Goal: Obtain resource: Obtain resource

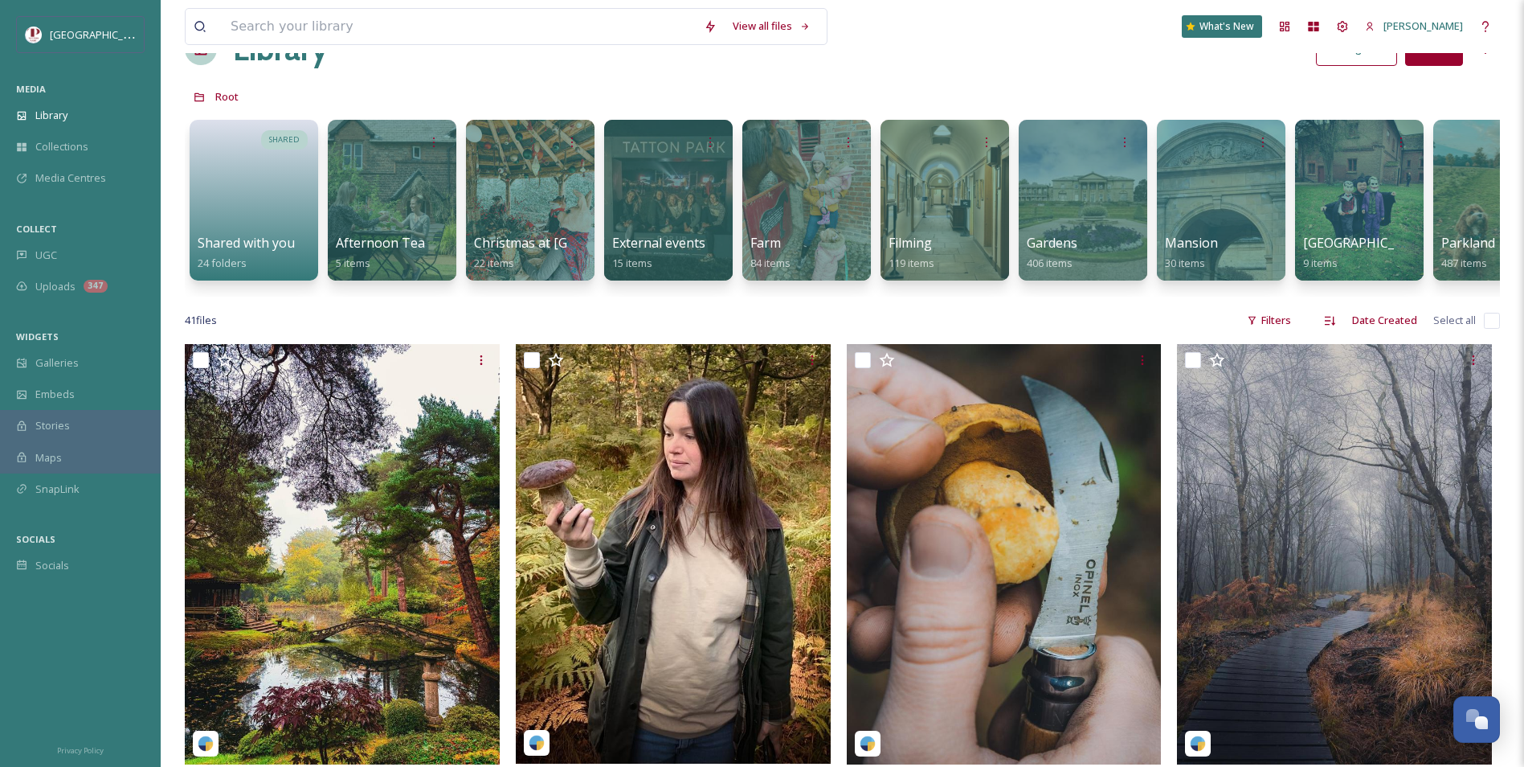
scroll to position [80, 0]
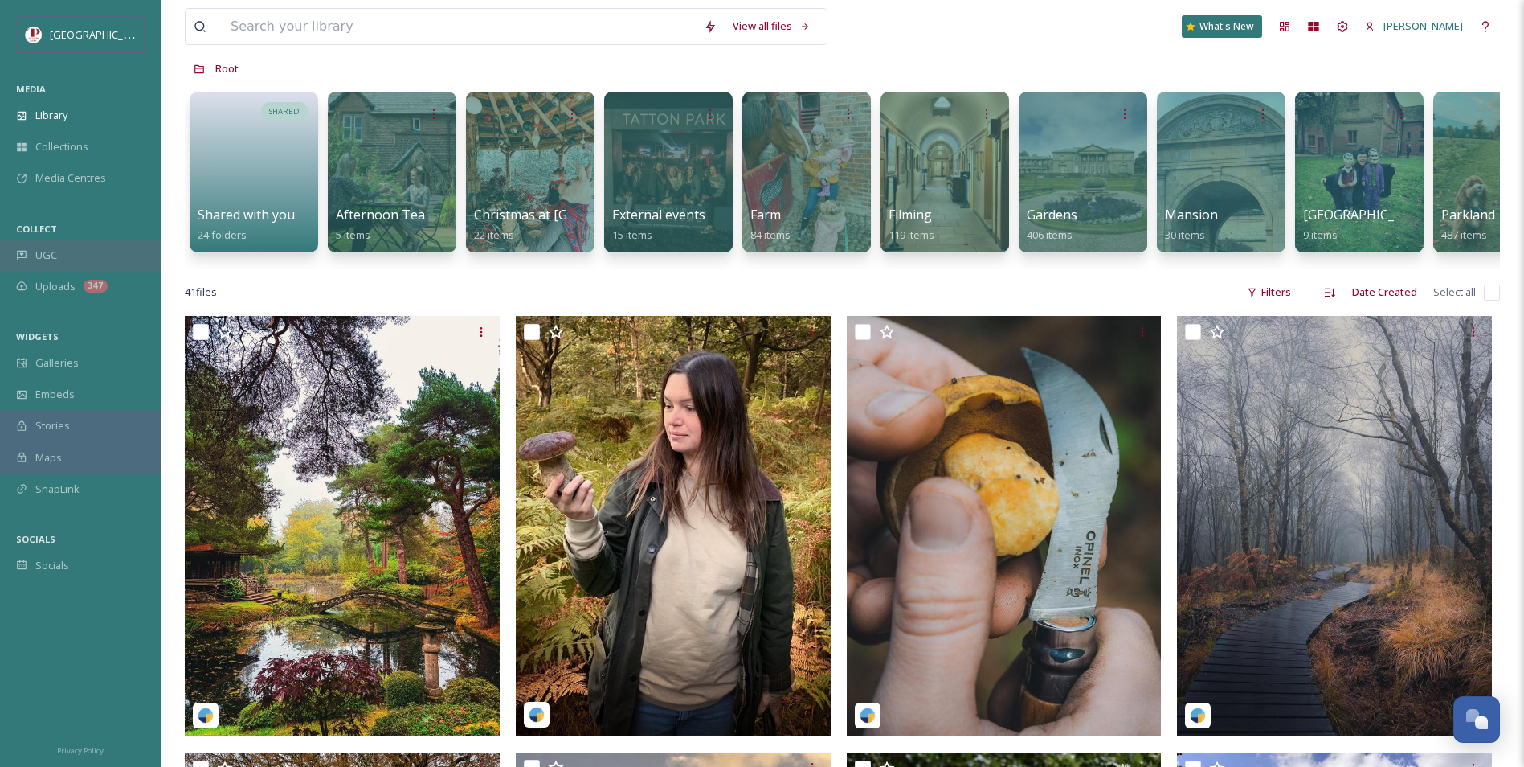
click at [63, 252] on div "UGC" at bounding box center [80, 254] width 161 height 31
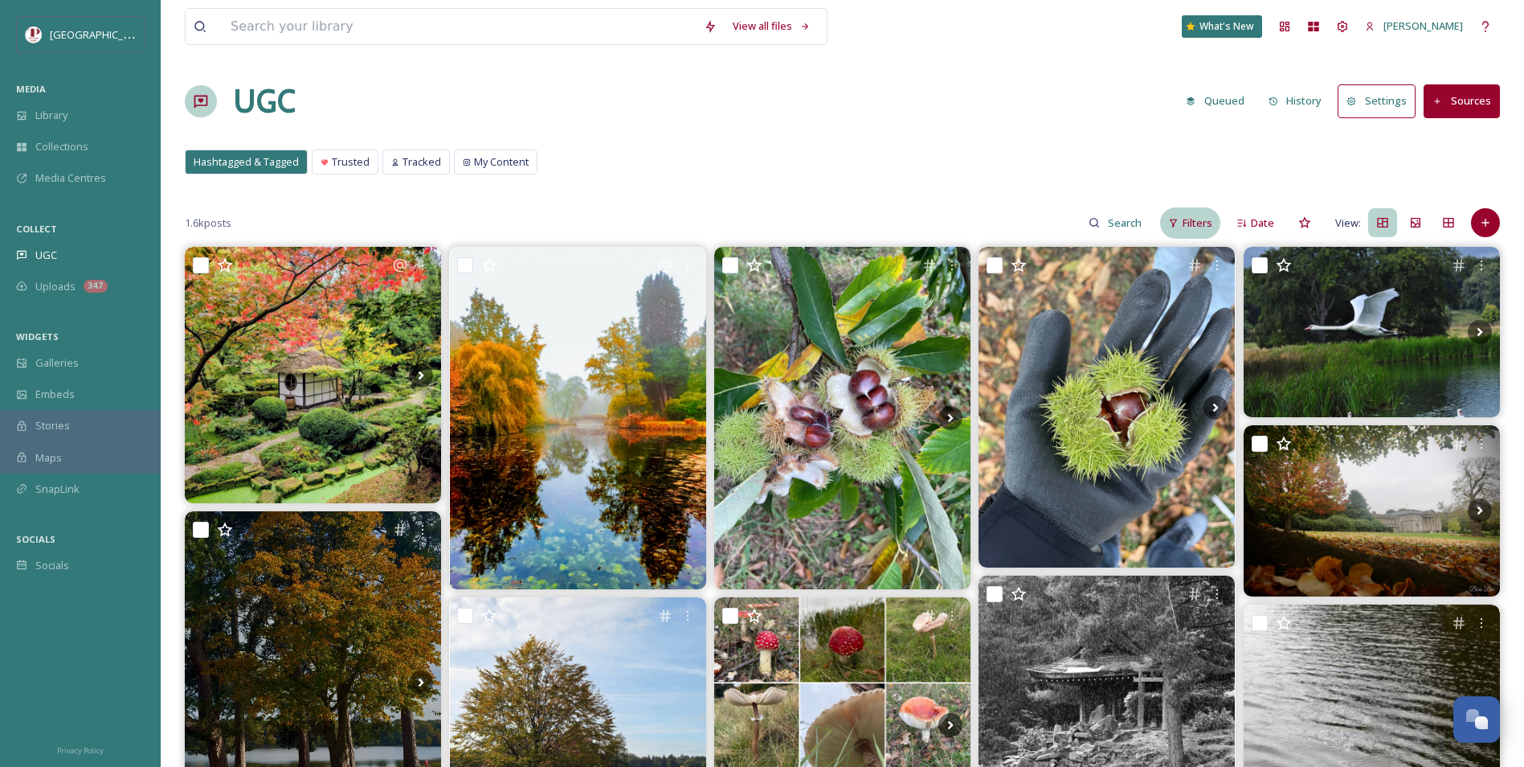
click at [1175, 226] on icon at bounding box center [1174, 223] width 7 height 8
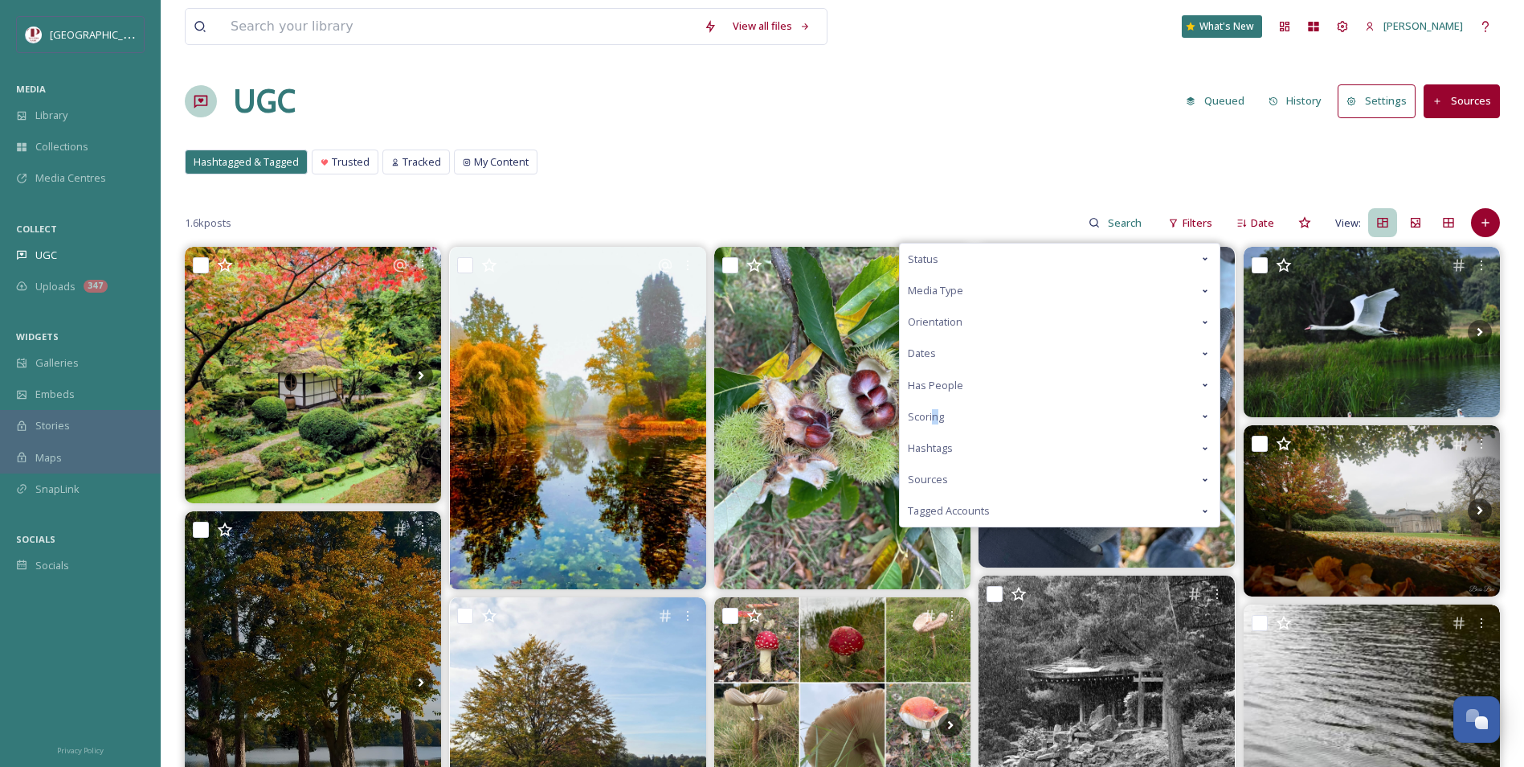
click at [935, 415] on span "Scoring" at bounding box center [926, 416] width 36 height 15
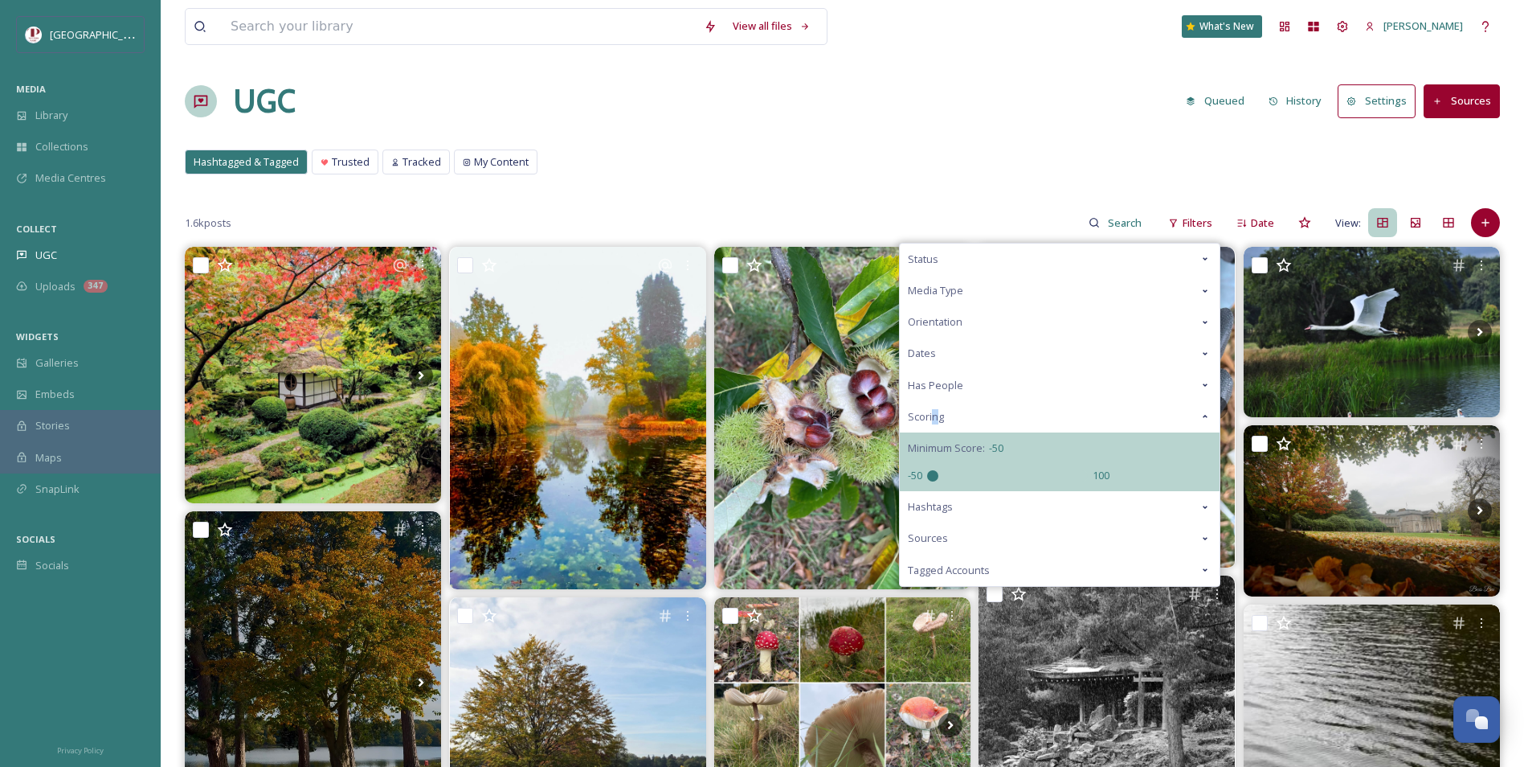
drag, startPoint x: 935, startPoint y: 415, endPoint x: 805, endPoint y: 407, distance: 130.4
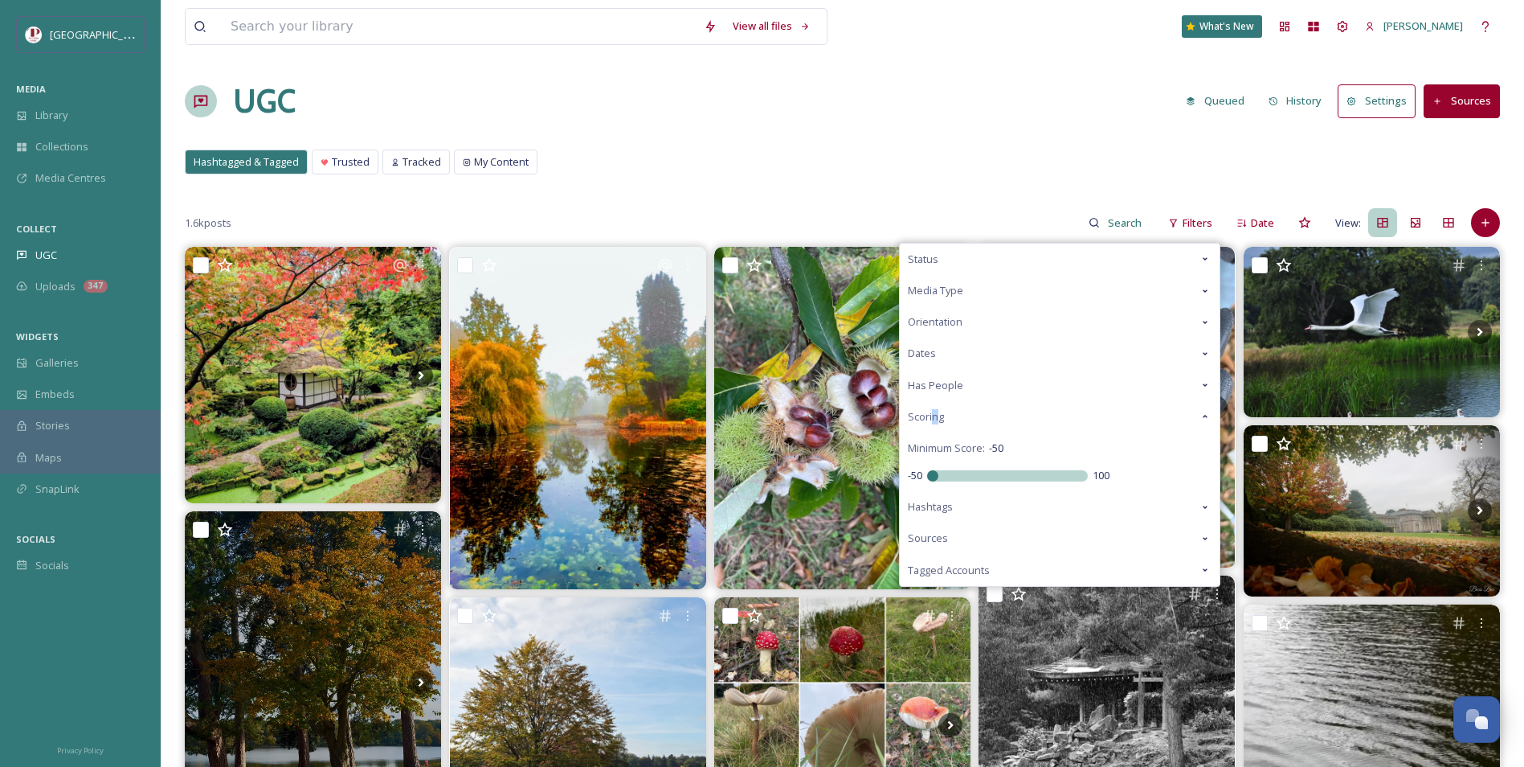
type input "-50"
click at [927, 476] on input "range" at bounding box center [1007, 475] width 161 height 11
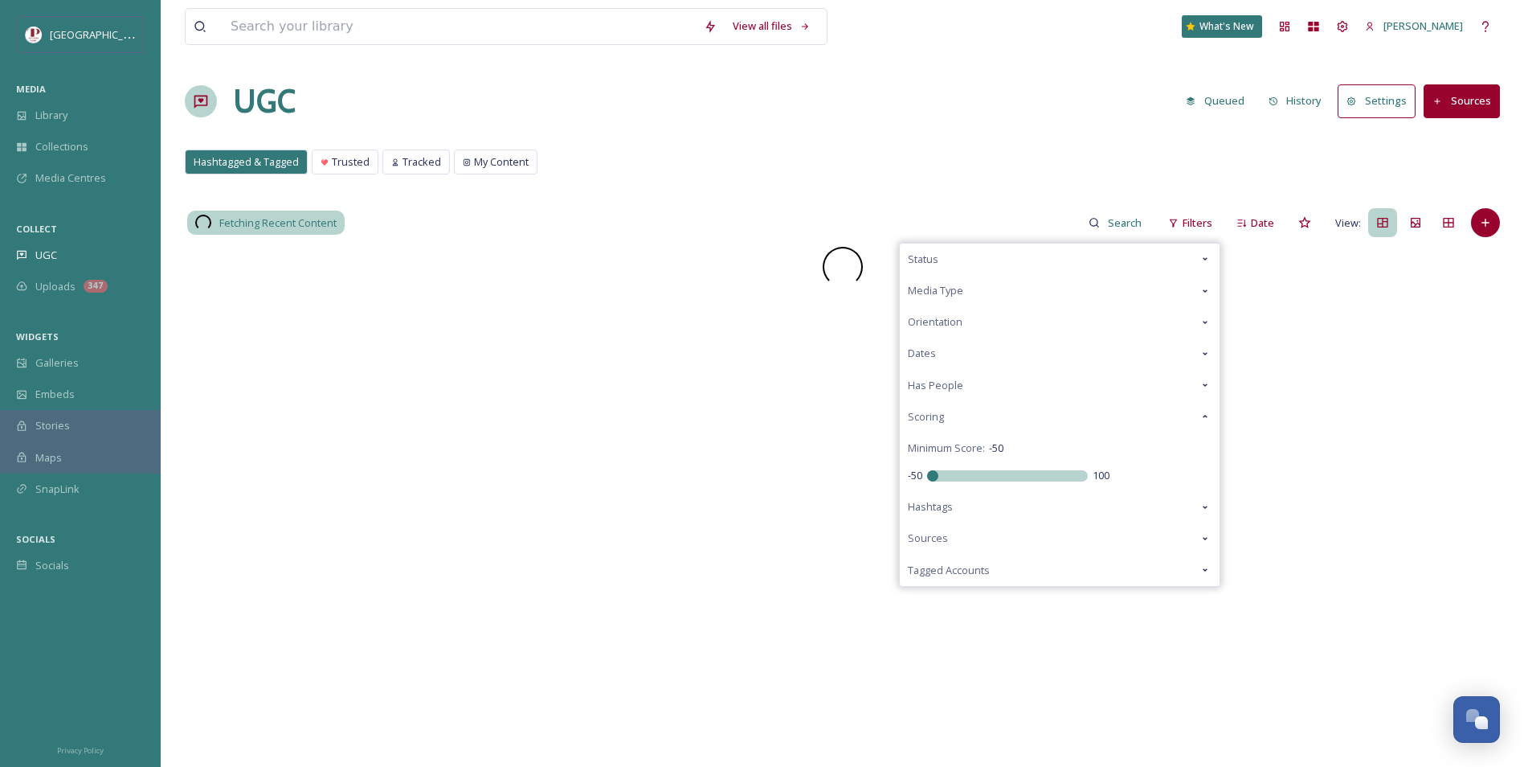
click at [830, 160] on div "Hashtagged & Tagged Trusted Tracked My Content Hashtagged & Tagged Trusted Trac…" at bounding box center [843, 165] width 1316 height 33
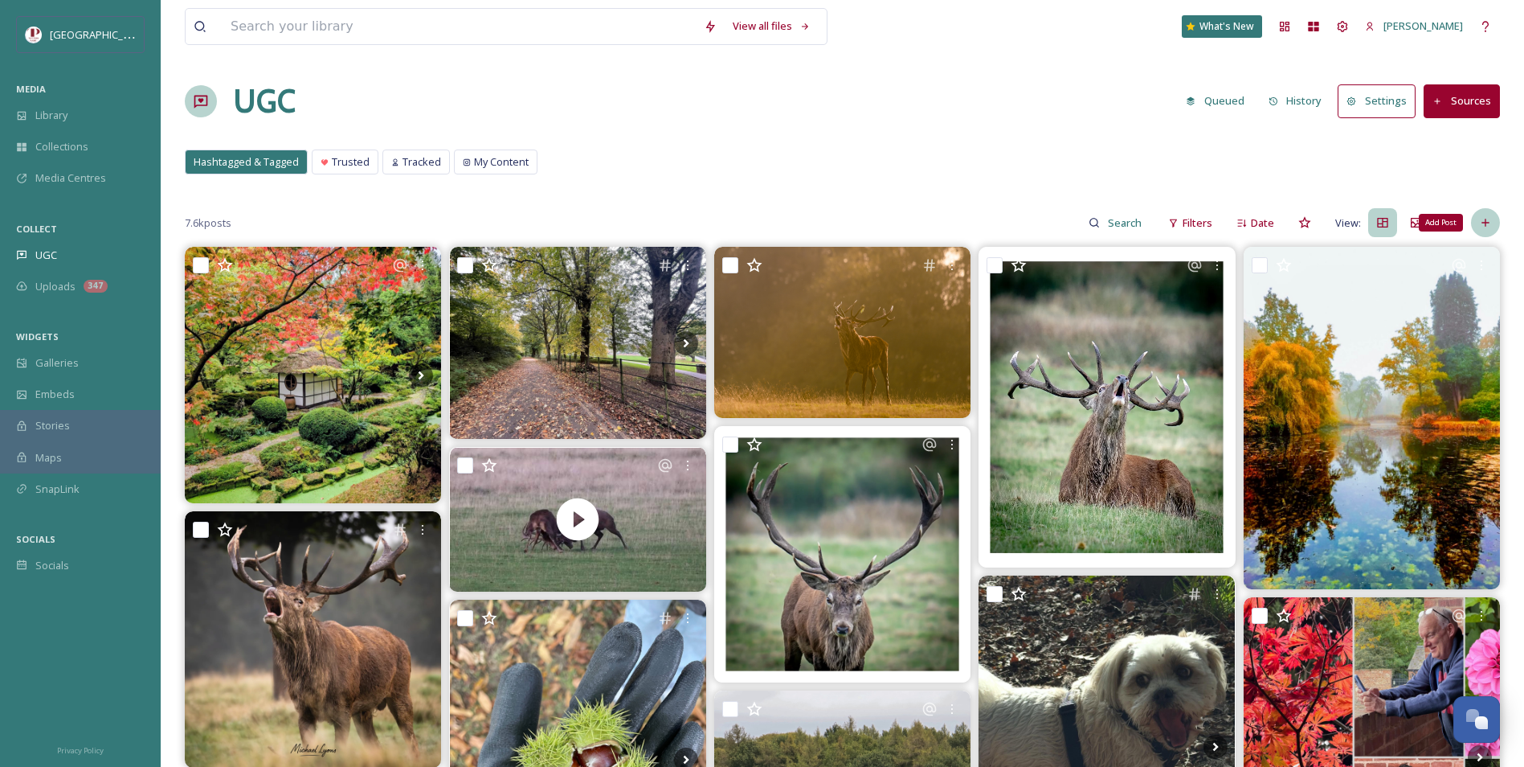
click at [1492, 214] on div "Add Post" at bounding box center [1485, 222] width 29 height 29
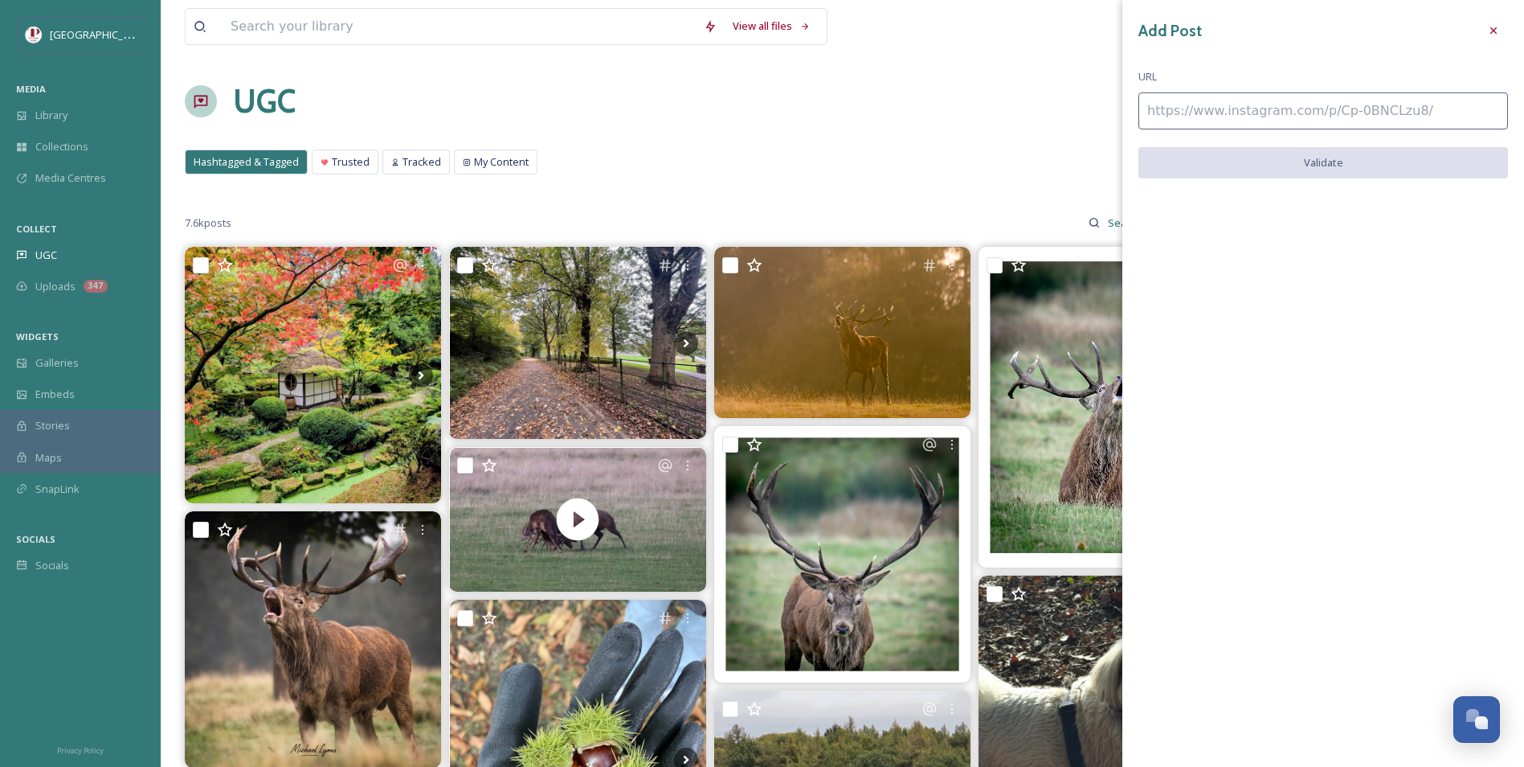
click at [1287, 102] on input at bounding box center [1324, 110] width 370 height 37
paste input "[URL][DOMAIN_NAME]"
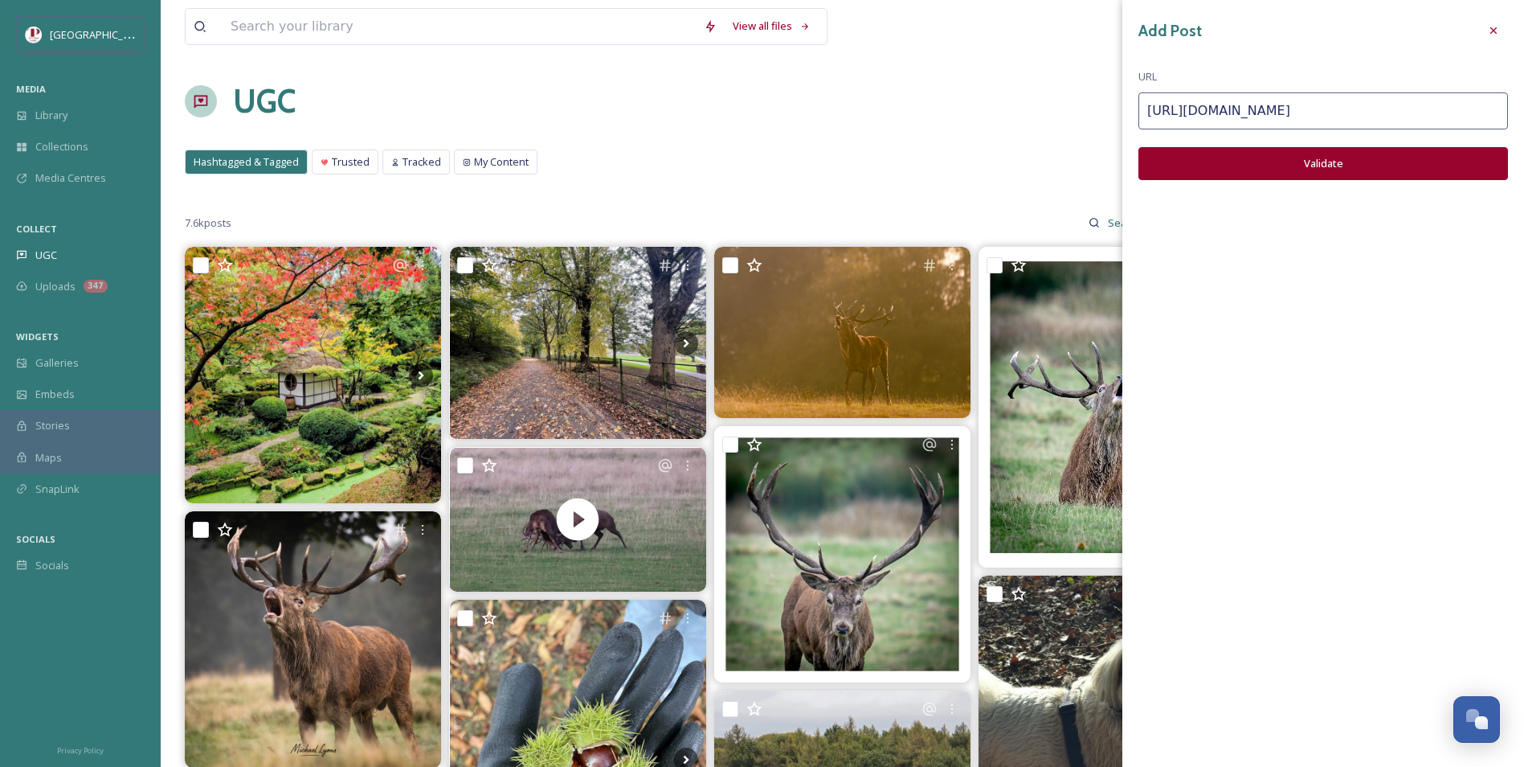
type input "[URL][DOMAIN_NAME]"
click at [1332, 170] on button "Validate" at bounding box center [1324, 163] width 370 height 33
drag, startPoint x: 1356, startPoint y: 165, endPoint x: 1165, endPoint y: 167, distance: 190.5
click at [1165, 167] on button "Add Post" at bounding box center [1324, 163] width 370 height 33
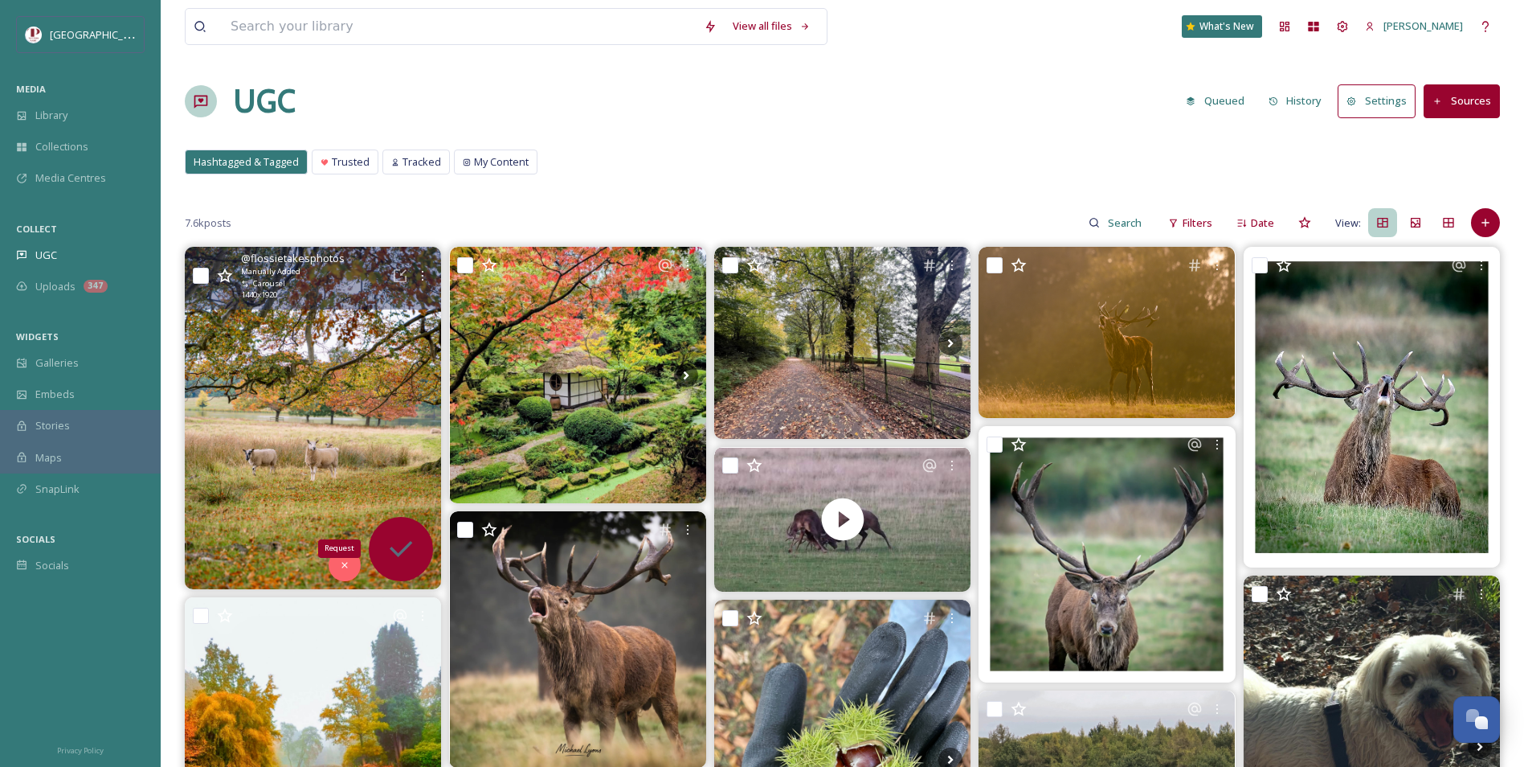
click at [403, 558] on icon at bounding box center [401, 549] width 32 height 32
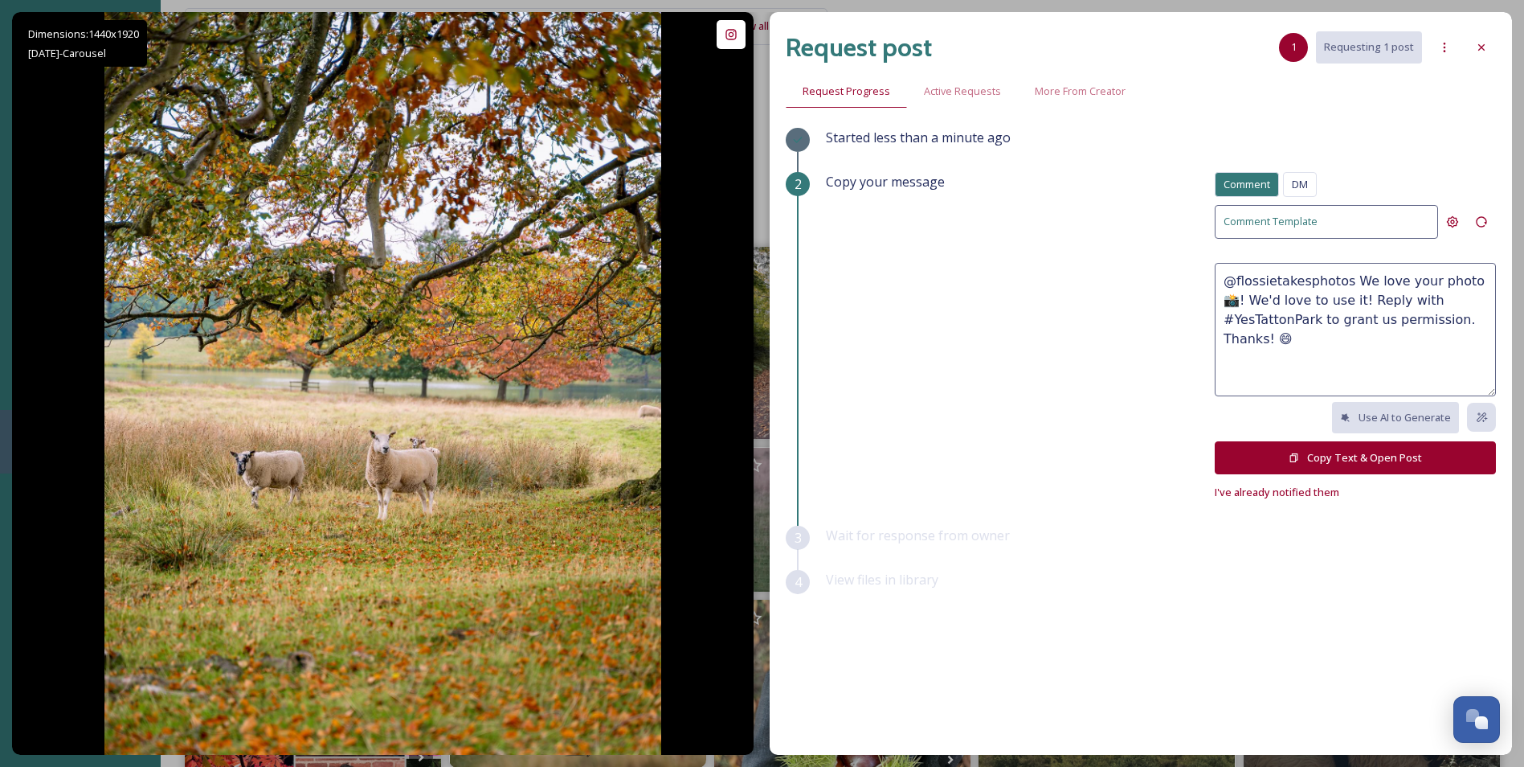
click at [1457, 284] on textarea "@flossietakesphotos We love your photo 📸! We'd love to use it! Reply with #YesT…" at bounding box center [1355, 329] width 281 height 133
click at [1295, 293] on textarea "@flossietakesphotos We love your photos 📸! We'd love to use it! Reply with #Yes…" at bounding box center [1355, 329] width 281 height 133
type textarea "@flossietakesphotos We love your photos 📸! We'd love to feature them on our soc…"
click at [1391, 464] on button "Copy Text & Open Post" at bounding box center [1355, 457] width 281 height 33
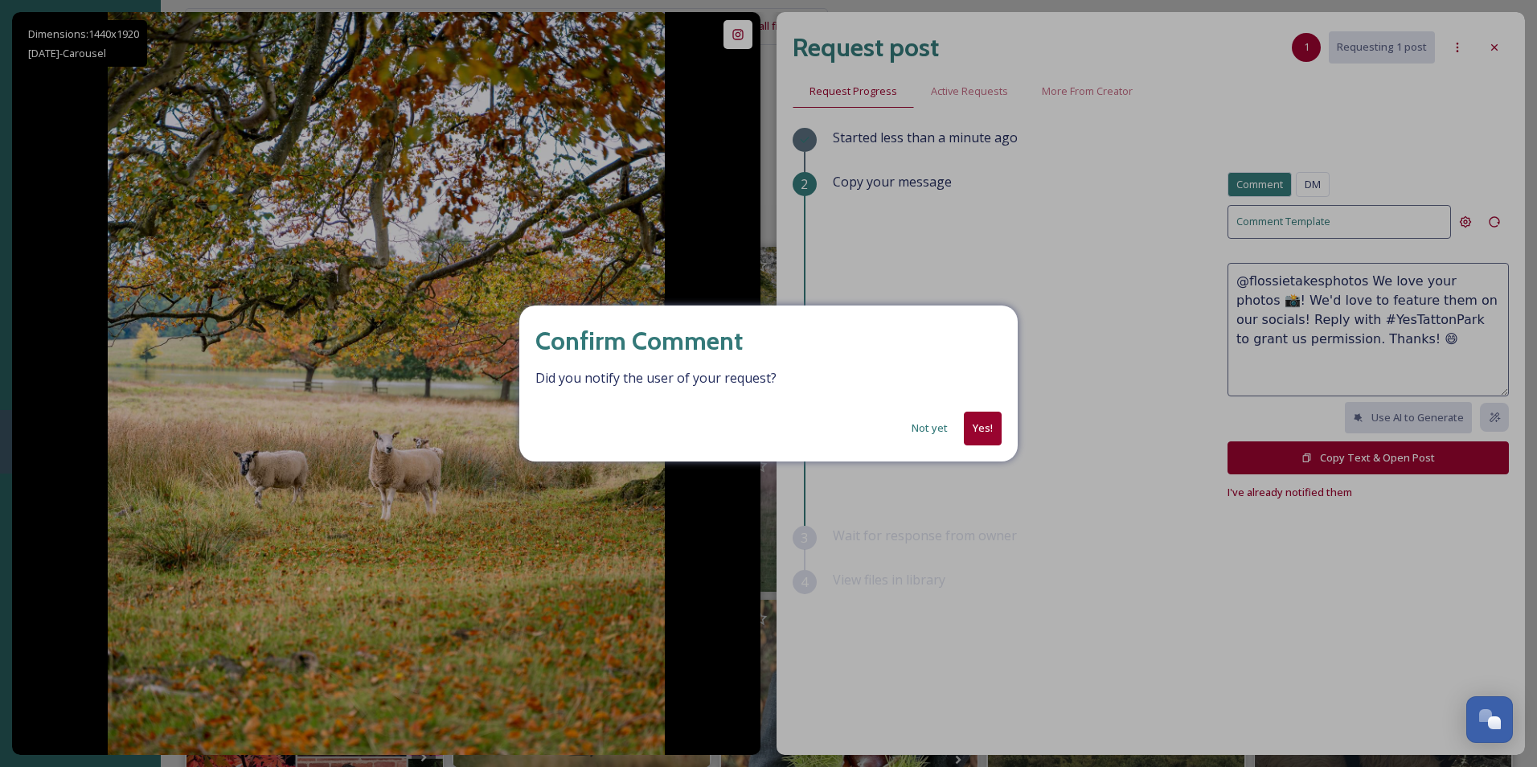
click at [979, 424] on button "Yes!" at bounding box center [983, 427] width 38 height 33
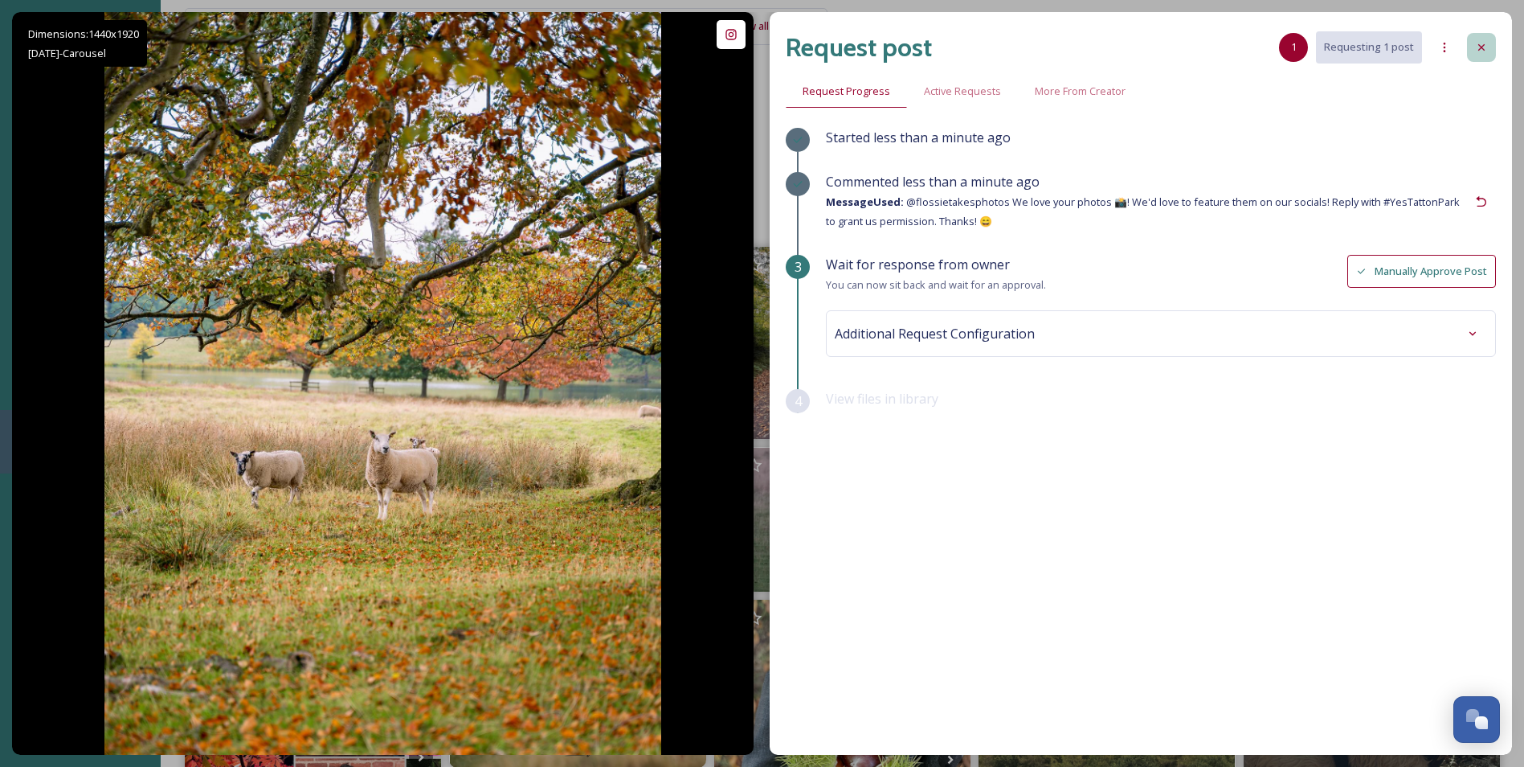
click at [1482, 48] on icon at bounding box center [1481, 47] width 13 height 13
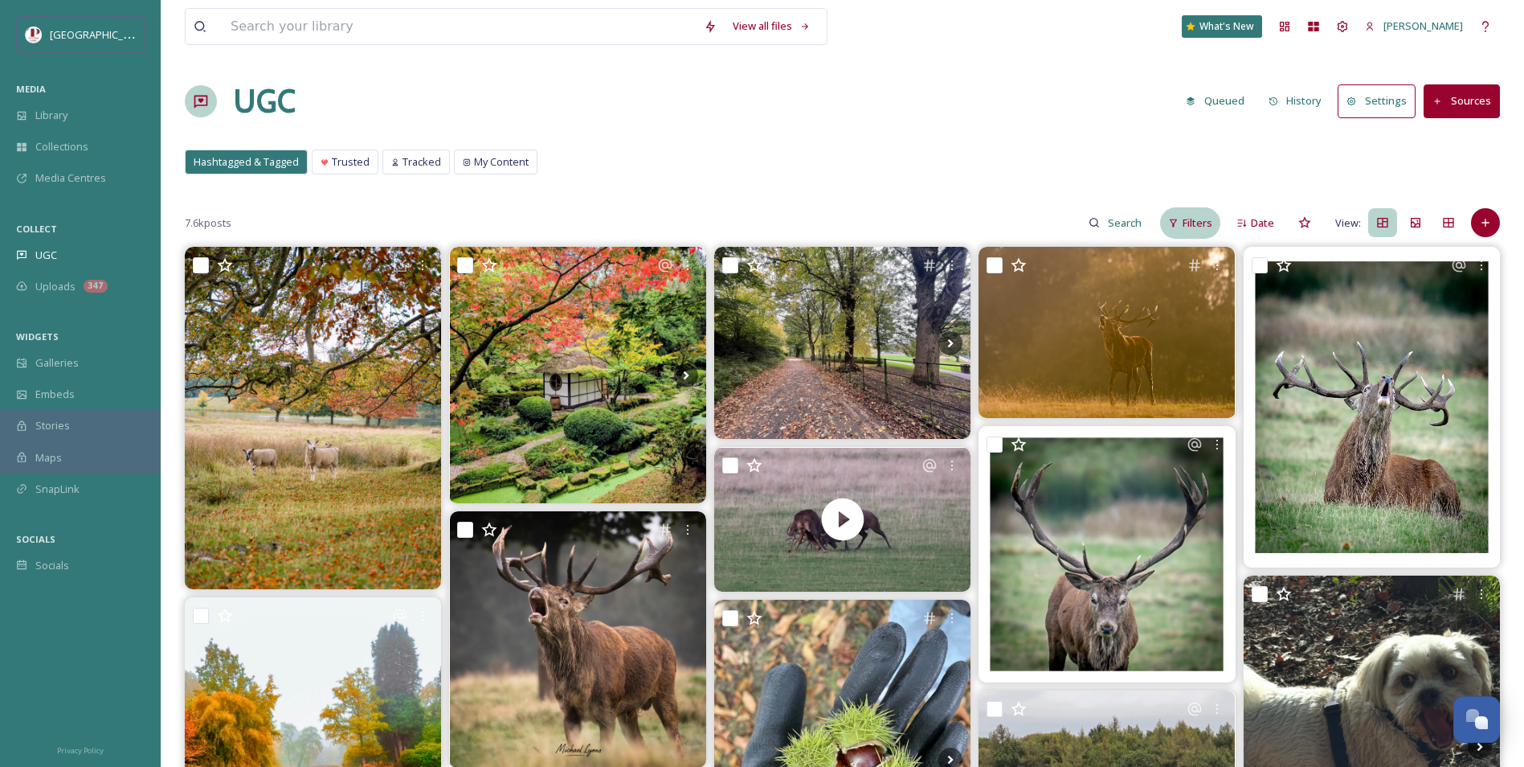
click at [1195, 222] on span "Filters" at bounding box center [1198, 222] width 30 height 15
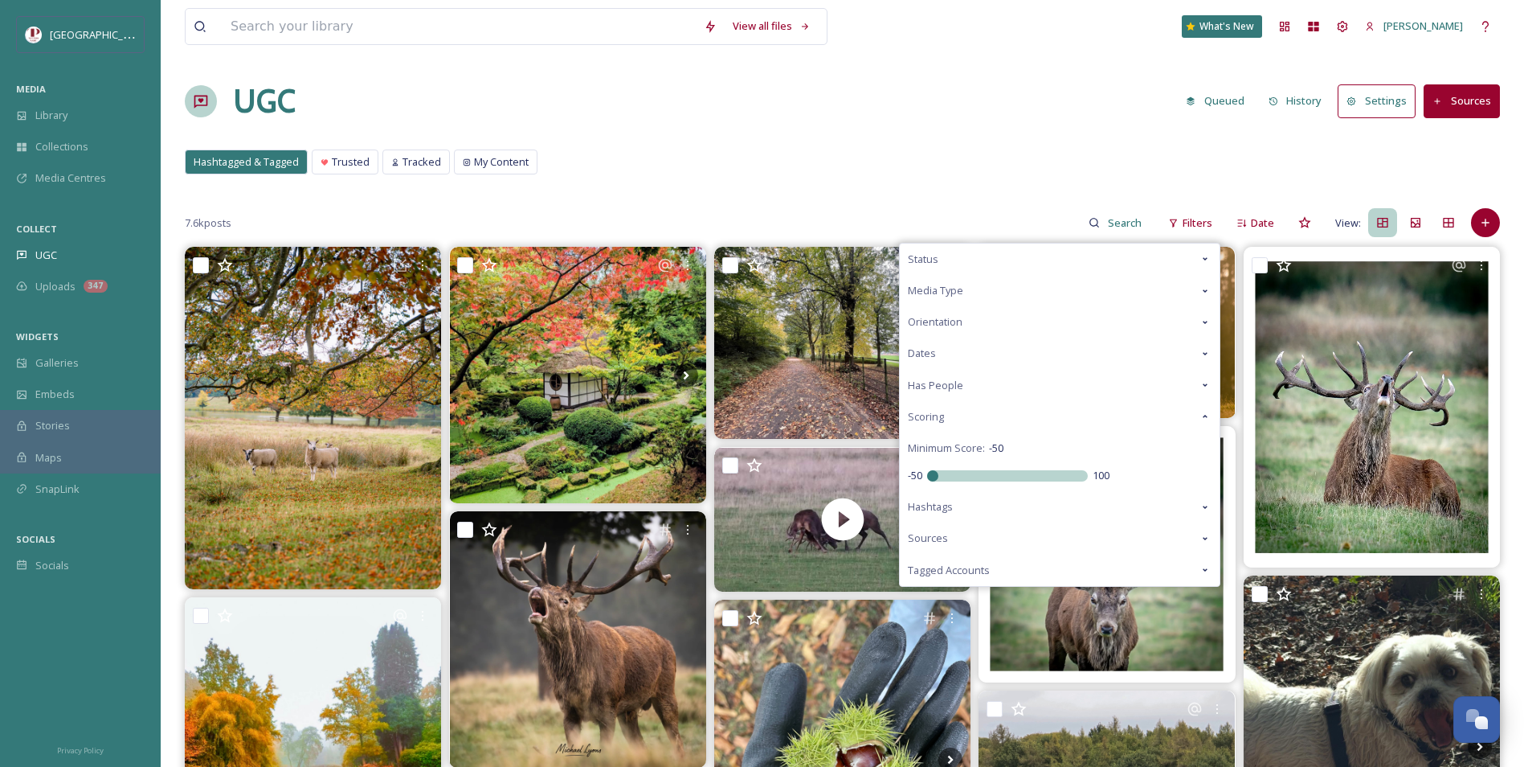
click at [964, 257] on div "Status" at bounding box center [1060, 258] width 320 height 31
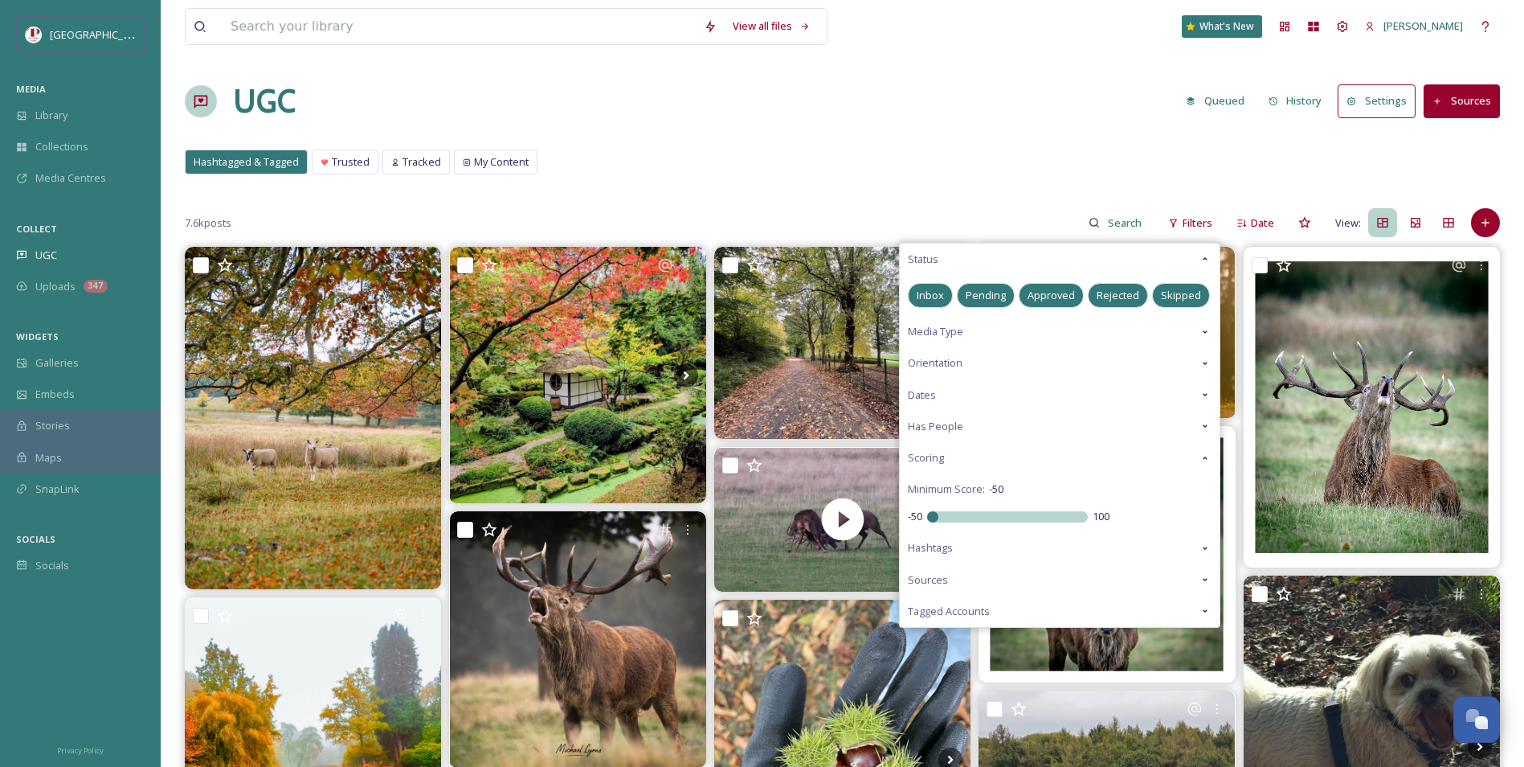
click at [963, 299] on div "Pending" at bounding box center [986, 295] width 58 height 25
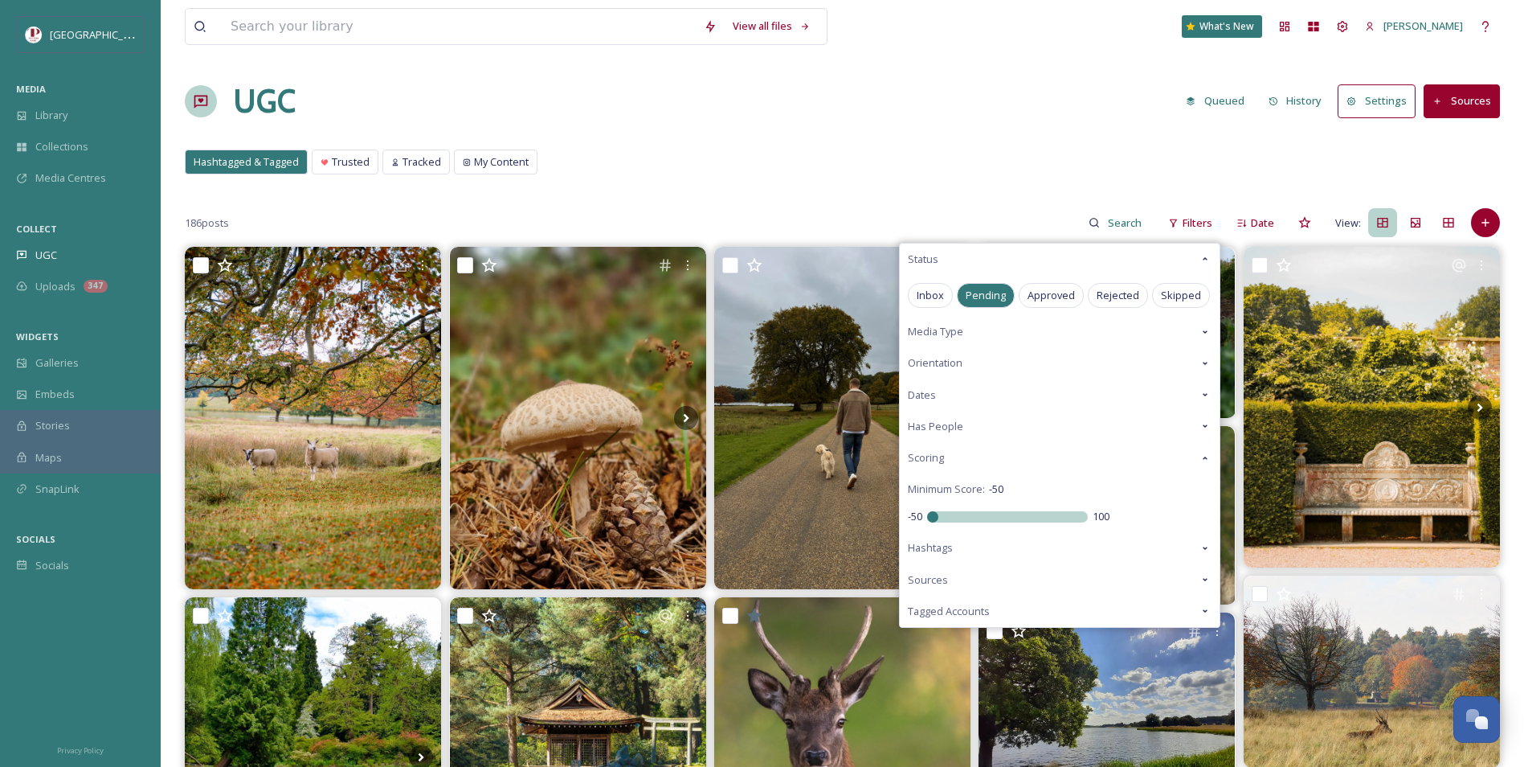
click at [717, 159] on div "Hashtagged & Tagged Trusted Tracked My Content Hashtagged & Tagged Trusted Trac…" at bounding box center [843, 165] width 1316 height 33
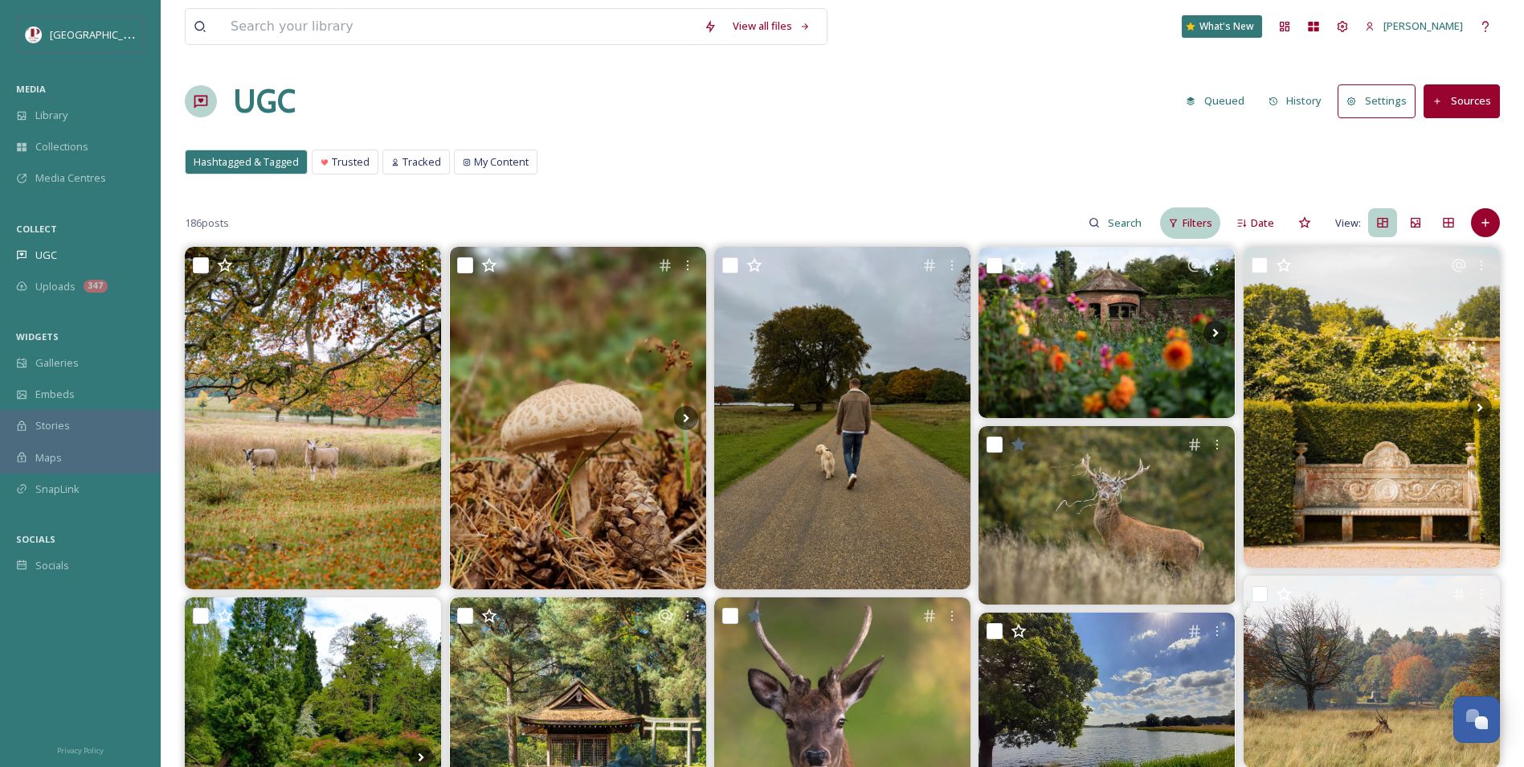
click at [1184, 215] on span "Filters" at bounding box center [1198, 222] width 30 height 15
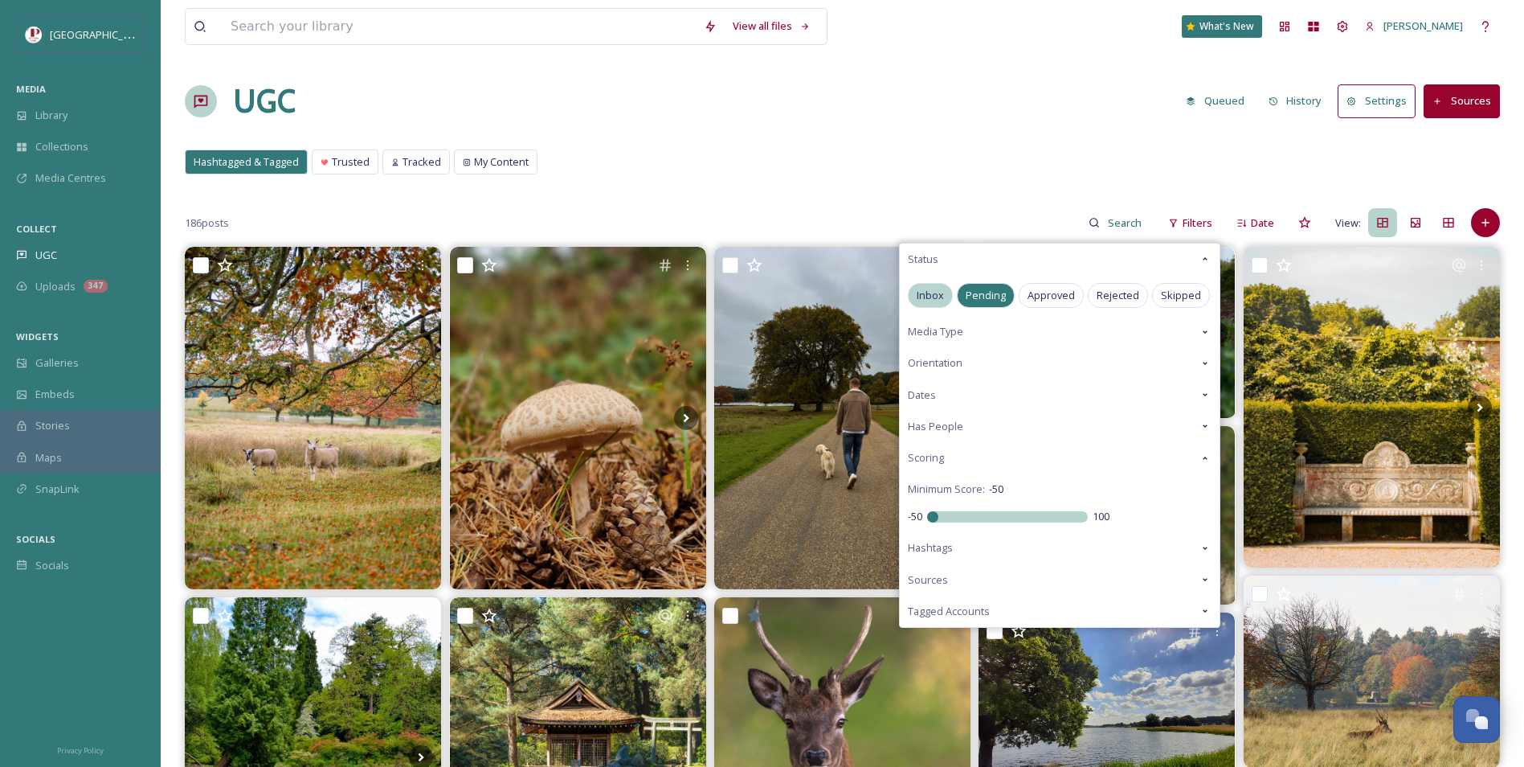
click at [939, 284] on div "Inbox" at bounding box center [930, 295] width 45 height 25
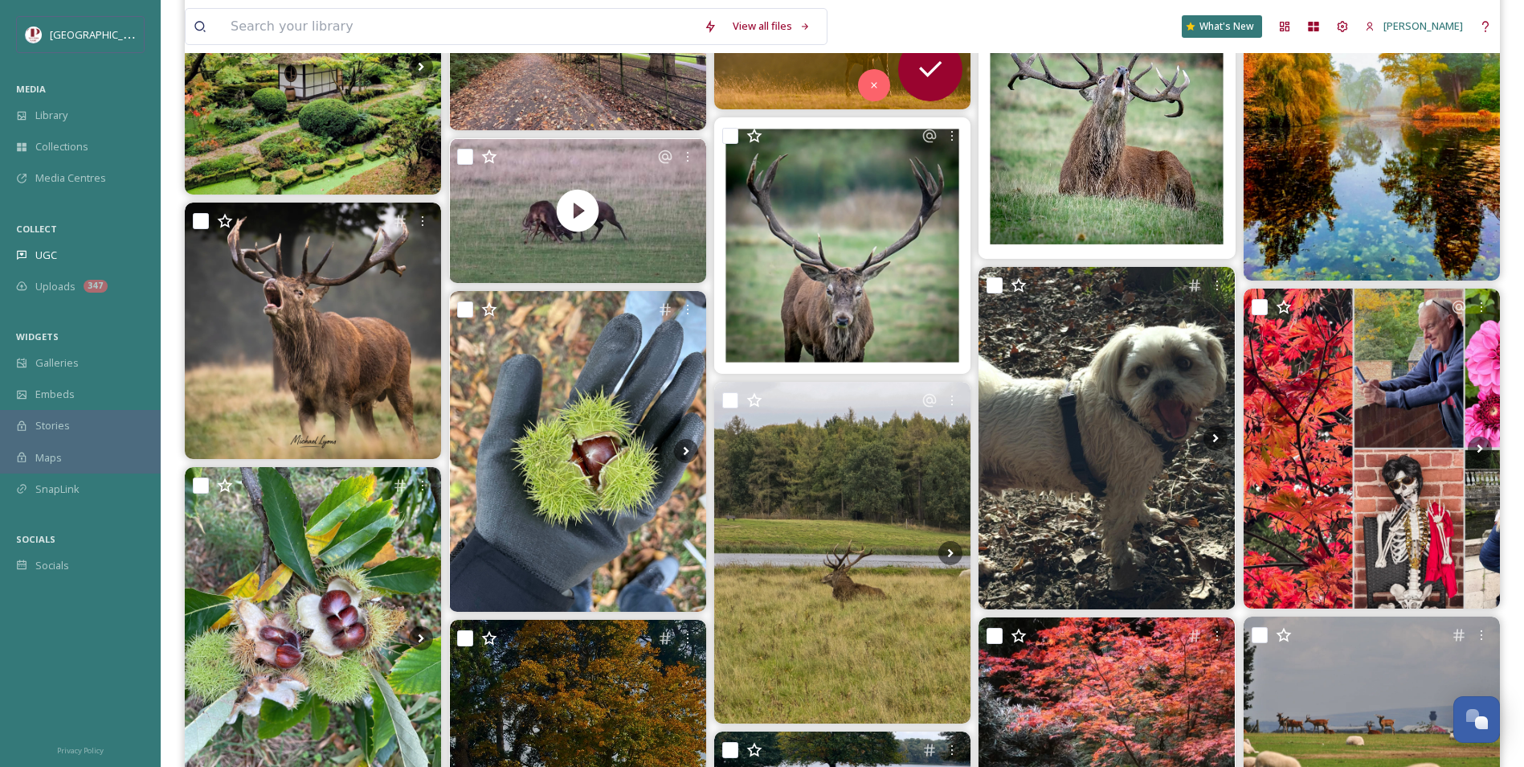
scroll to position [321, 0]
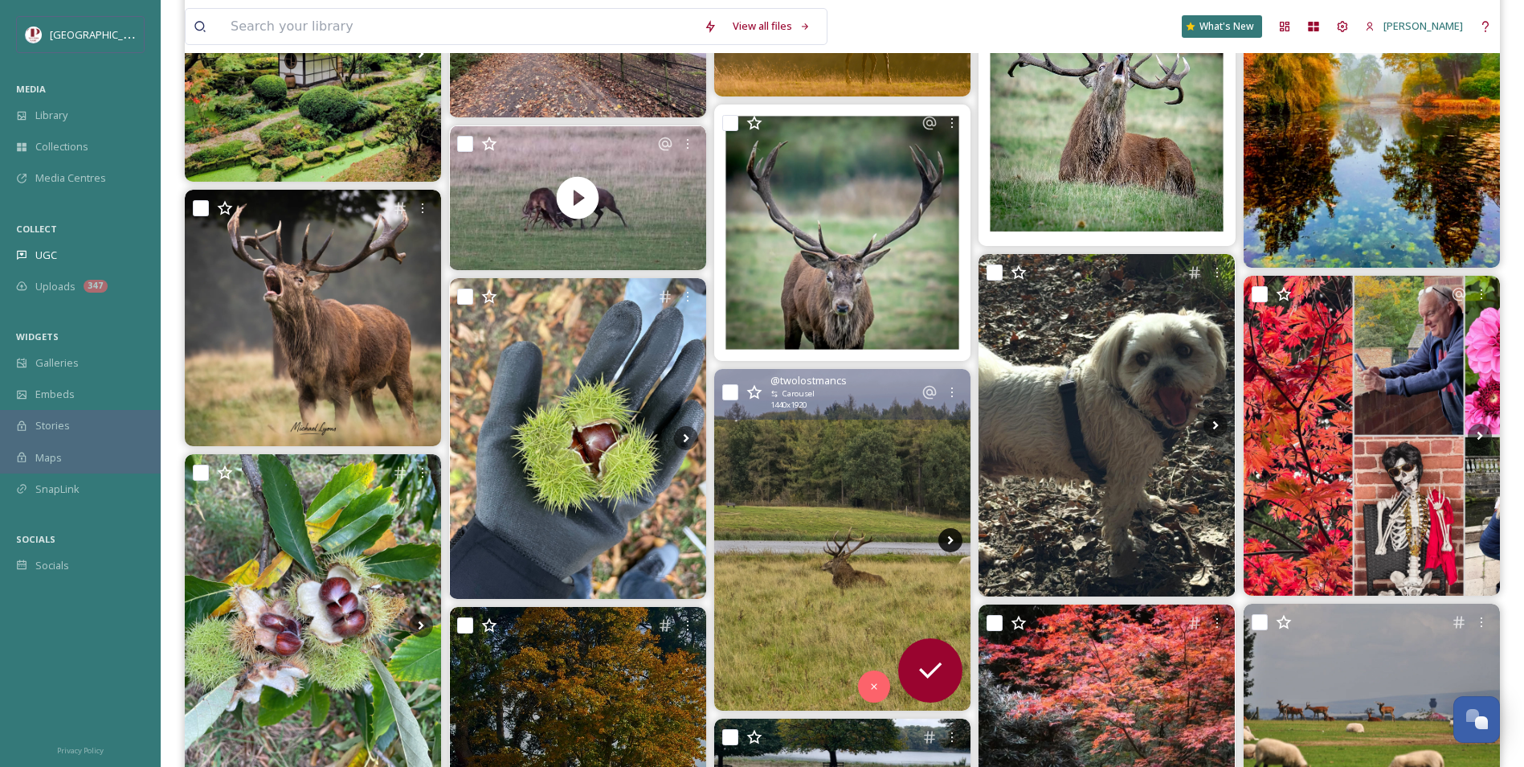
click at [949, 548] on icon at bounding box center [951, 540] width 24 height 24
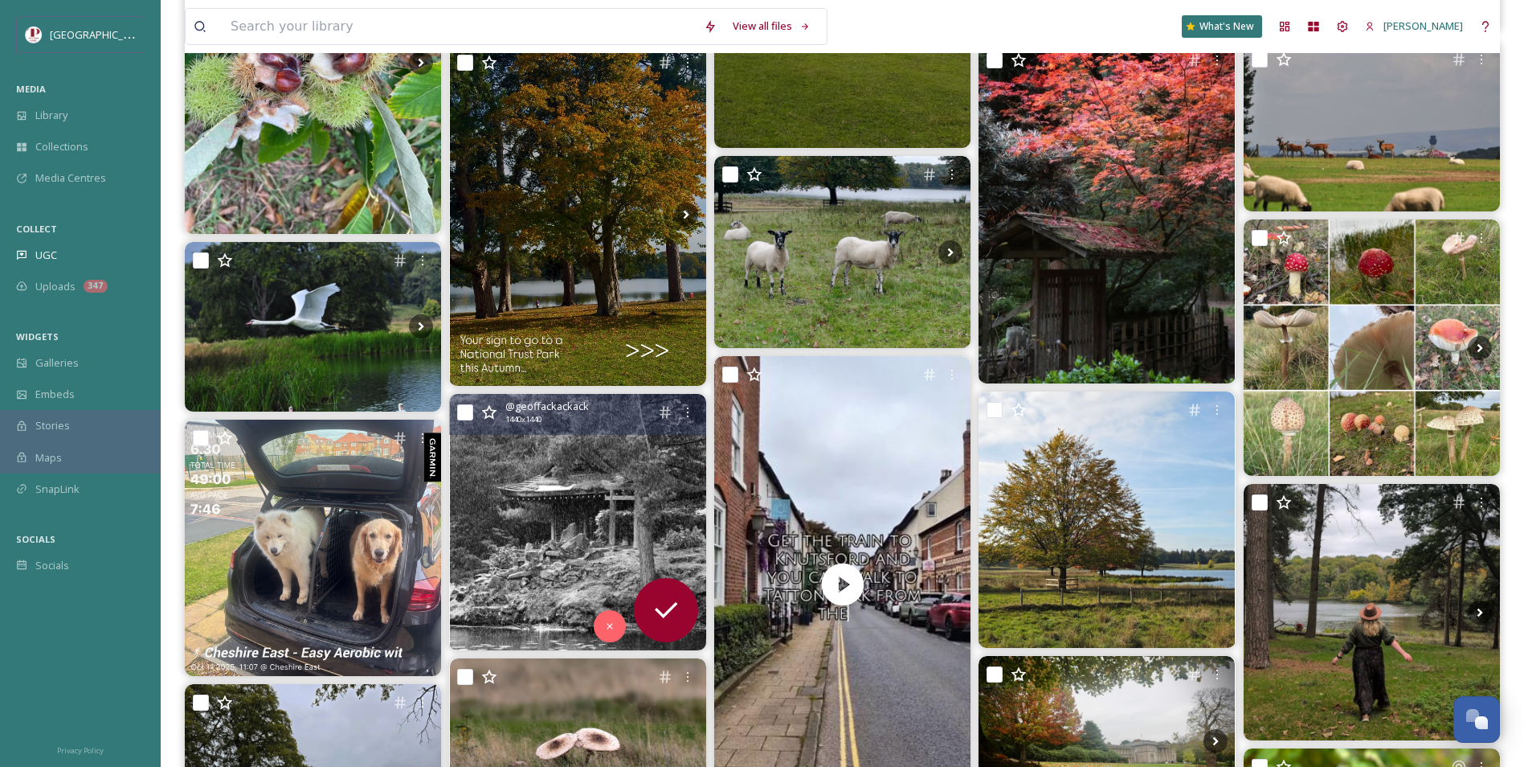
scroll to position [1205, 0]
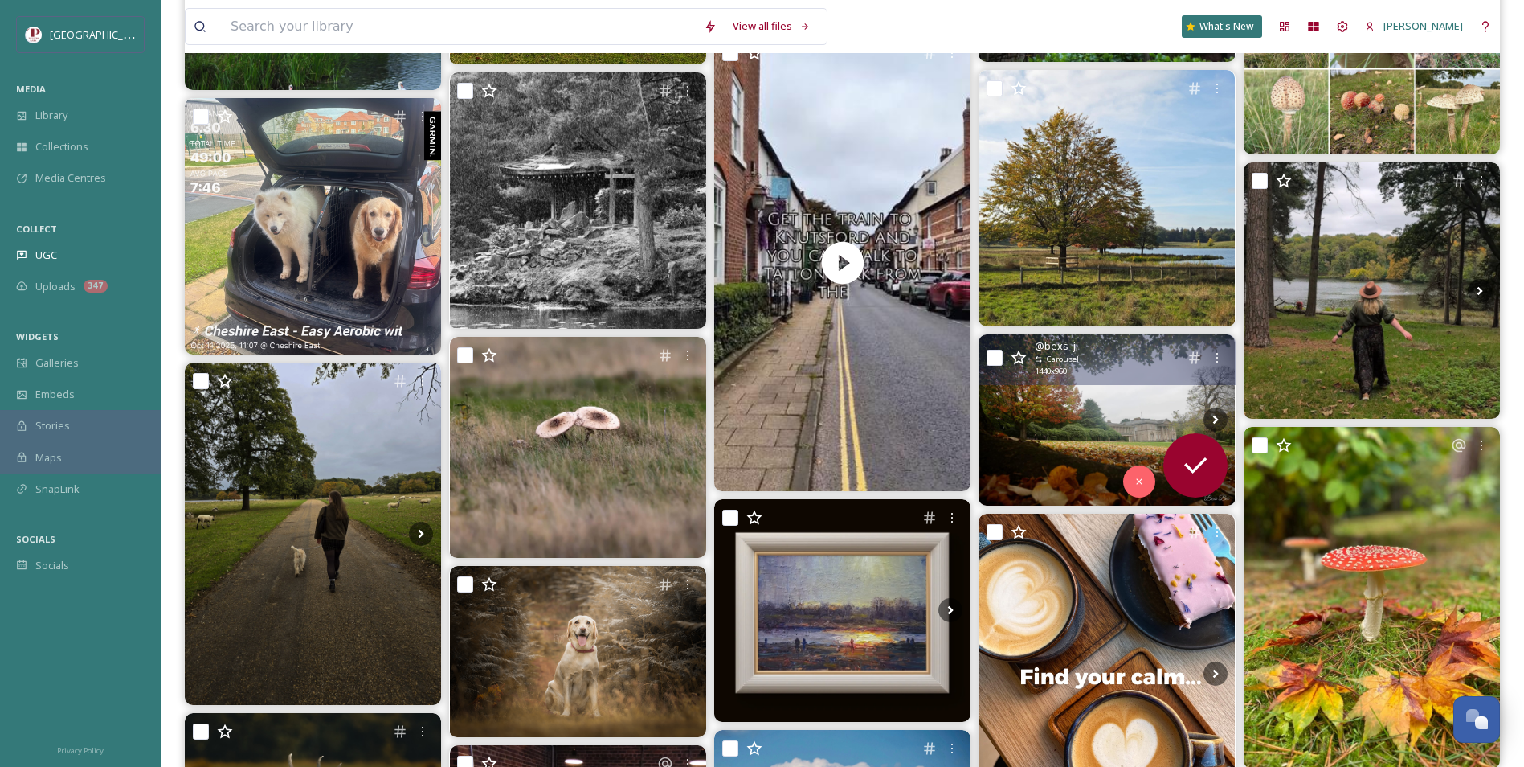
click at [1121, 423] on img at bounding box center [1107, 419] width 256 height 171
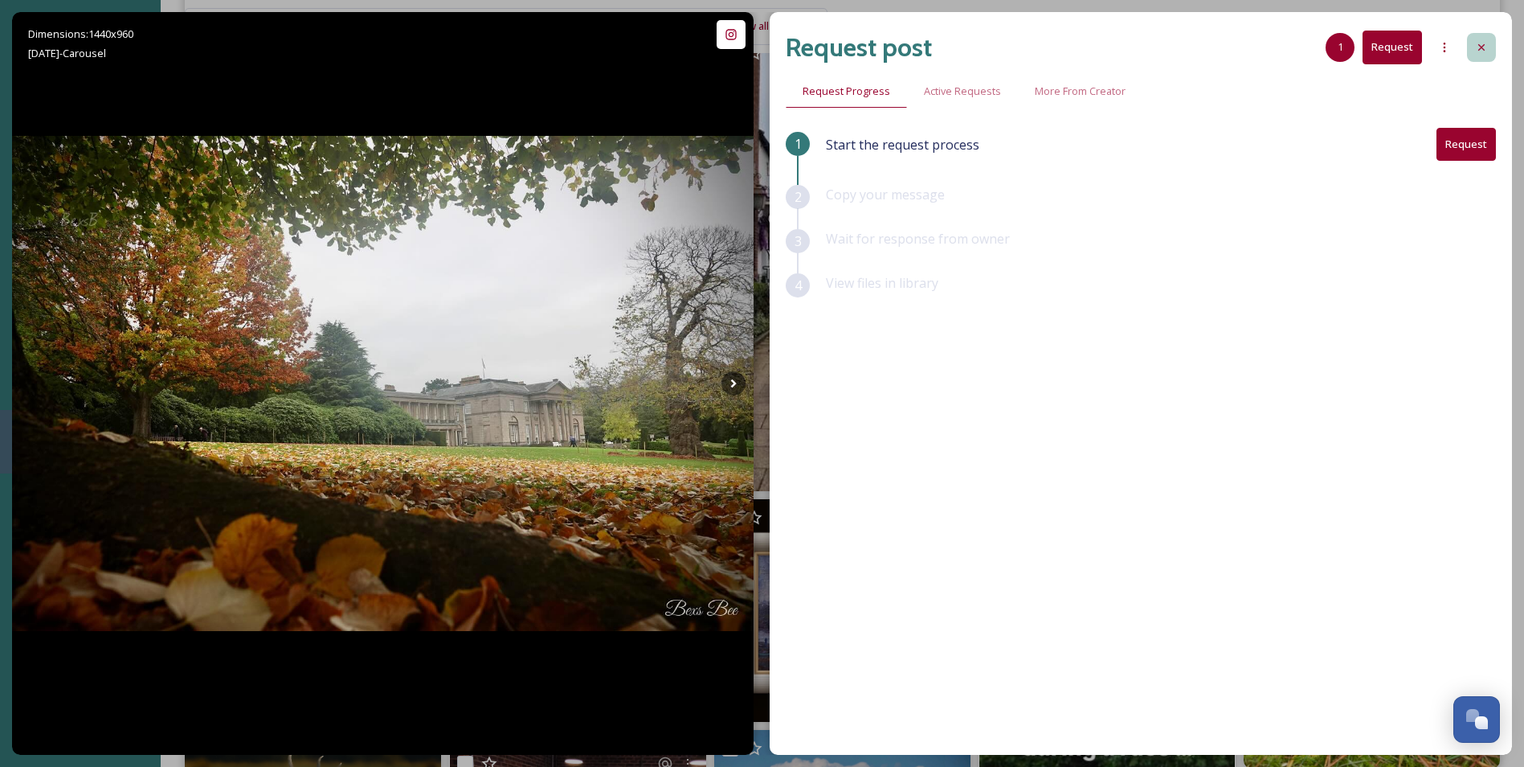
click at [1483, 44] on icon at bounding box center [1481, 47] width 13 height 13
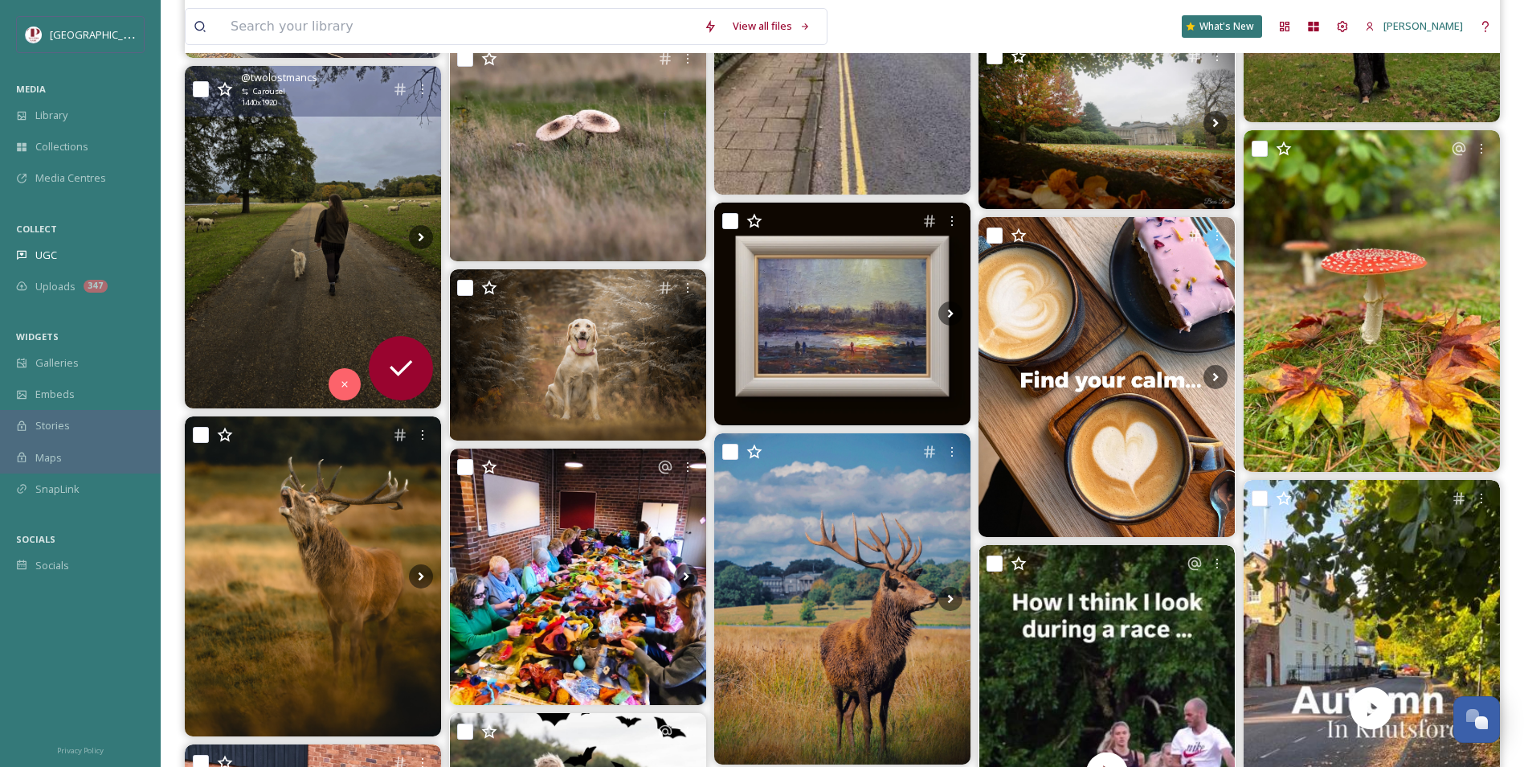
scroll to position [1688, 0]
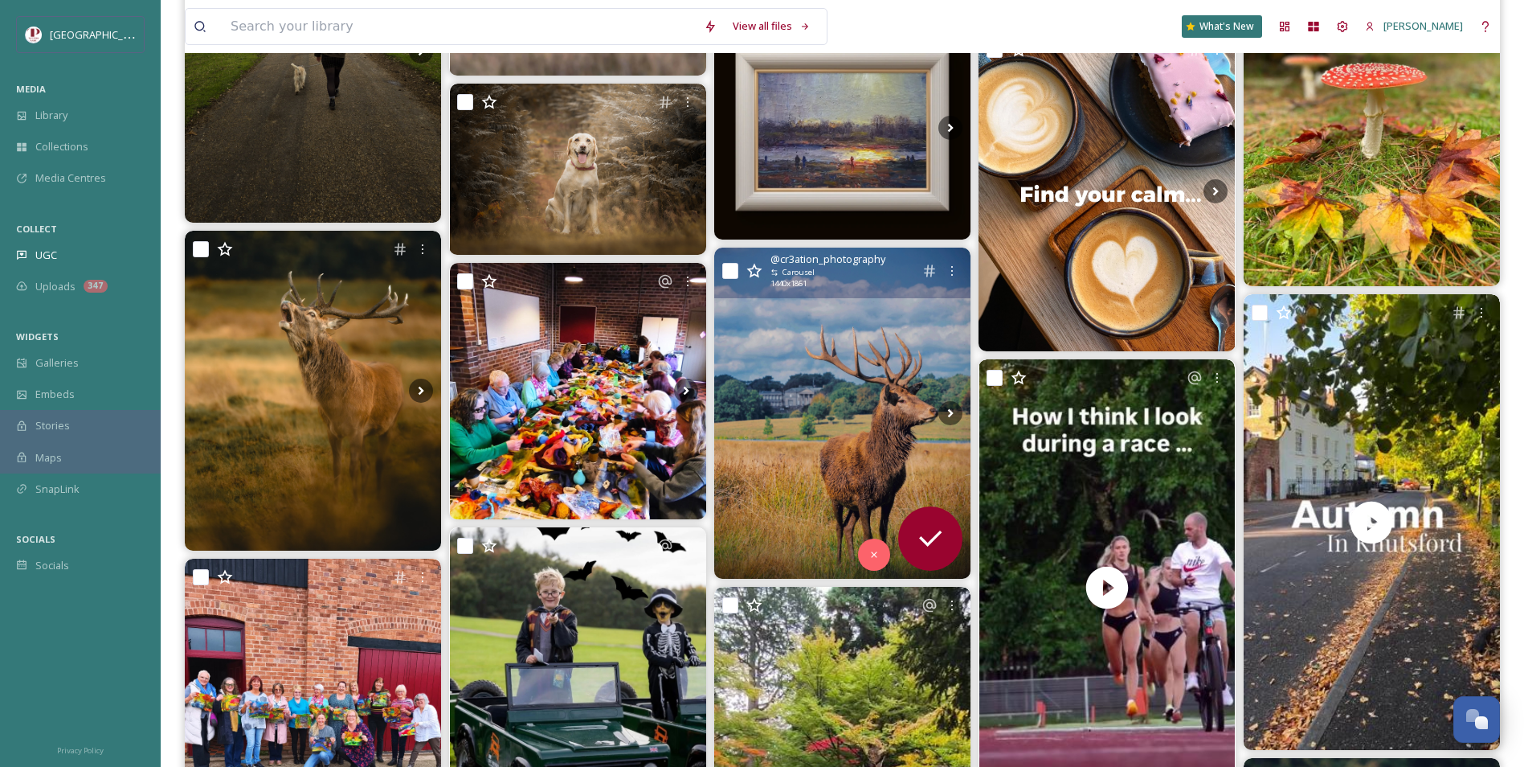
click at [864, 415] on img at bounding box center [842, 413] width 256 height 331
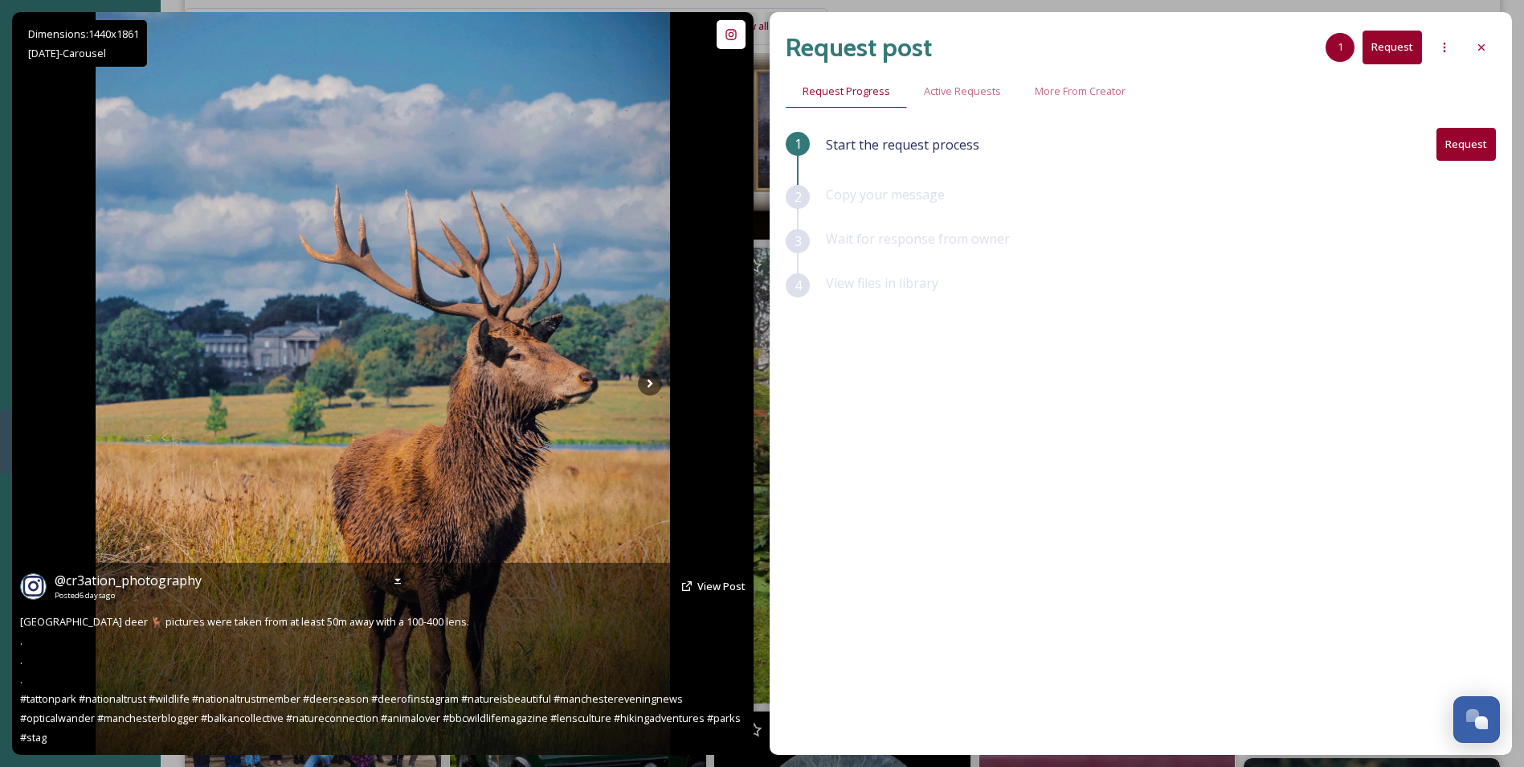
click at [655, 395] on img at bounding box center [383, 383] width 575 height 743
click at [650, 383] on icon at bounding box center [651, 383] width 6 height 9
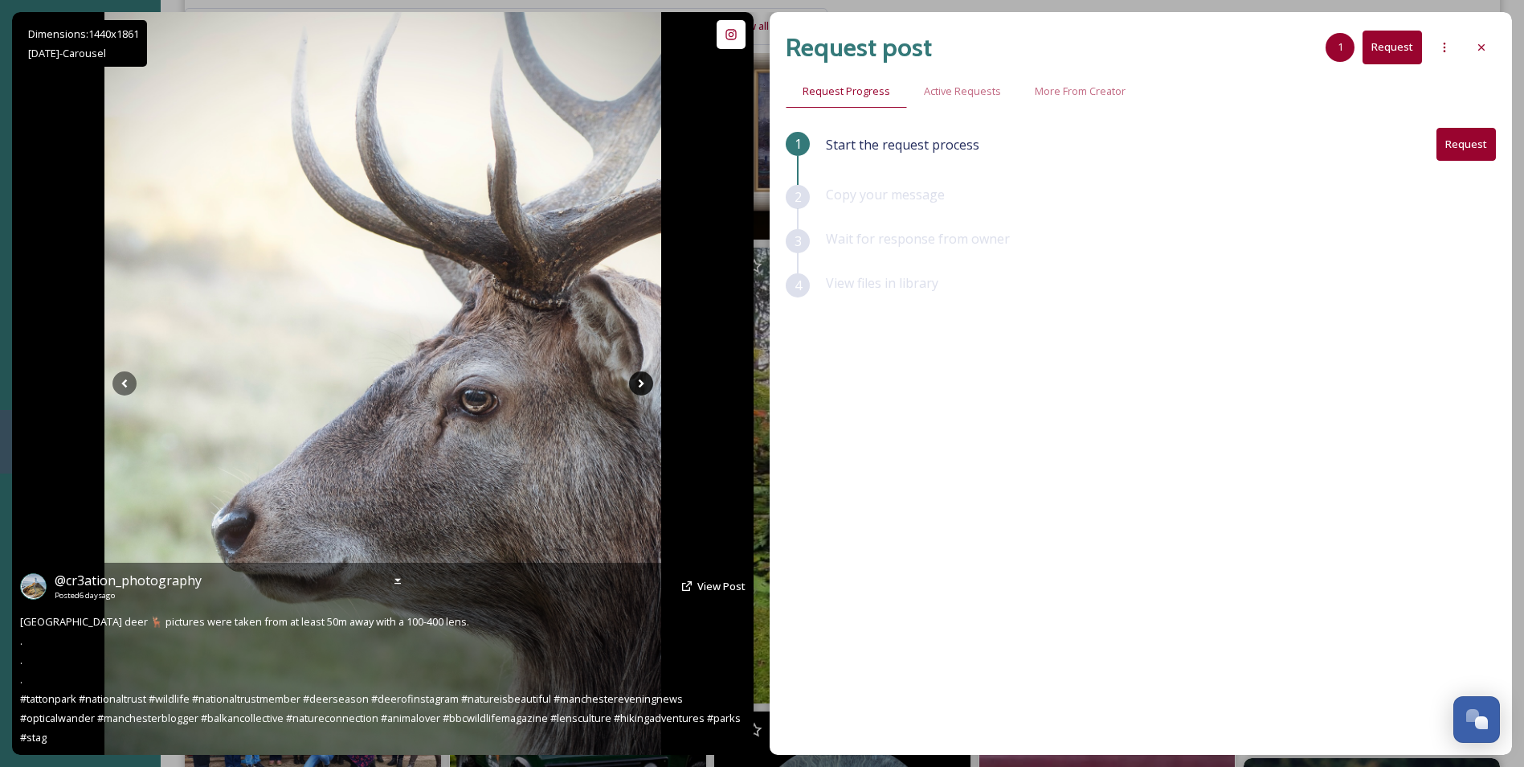
click at [650, 383] on icon at bounding box center [641, 383] width 24 height 24
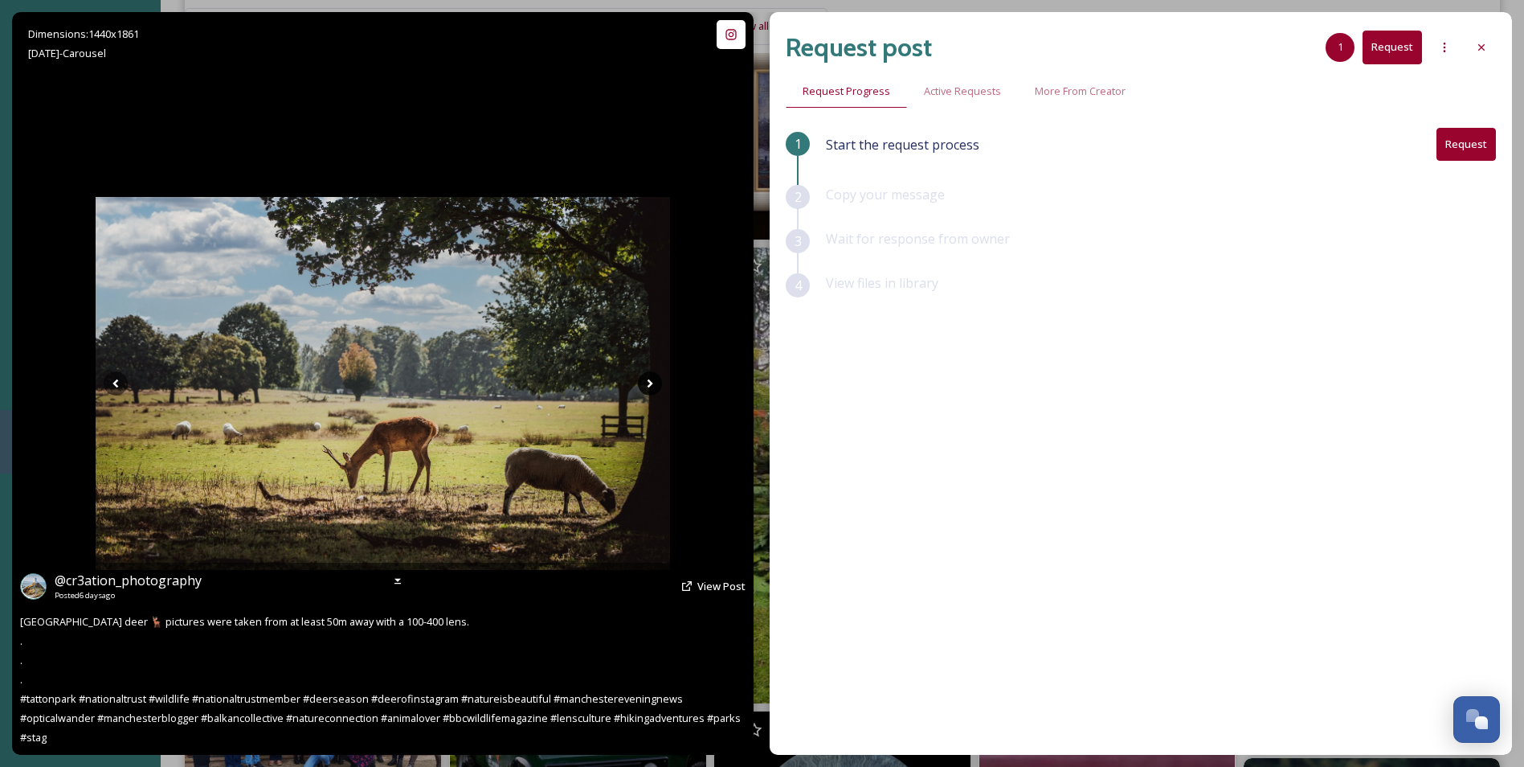
click at [650, 383] on icon at bounding box center [651, 383] width 6 height 9
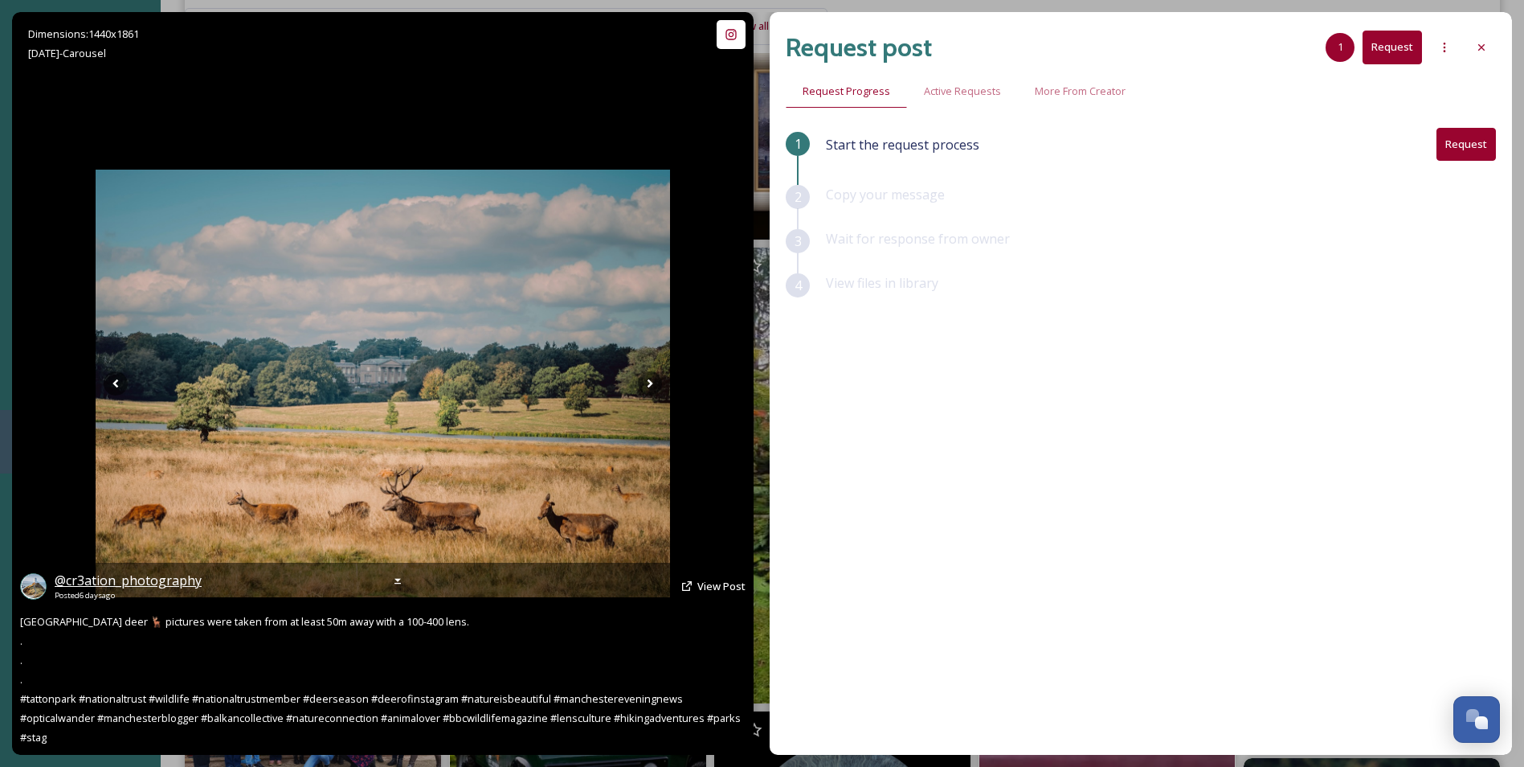
click at [138, 583] on span "@ cr3ation_photography" at bounding box center [128, 580] width 147 height 18
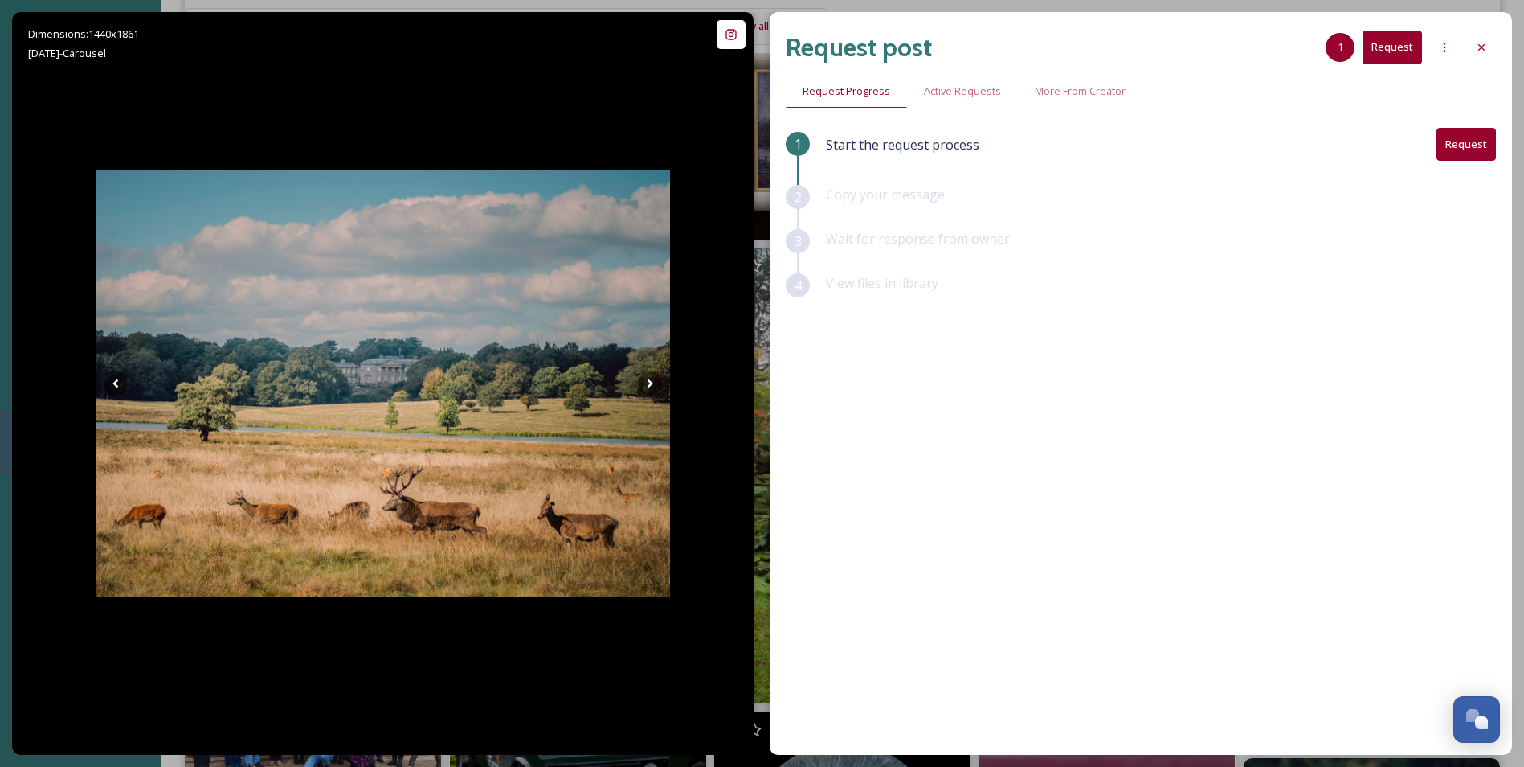
click at [1469, 143] on button "Request" at bounding box center [1466, 144] width 59 height 33
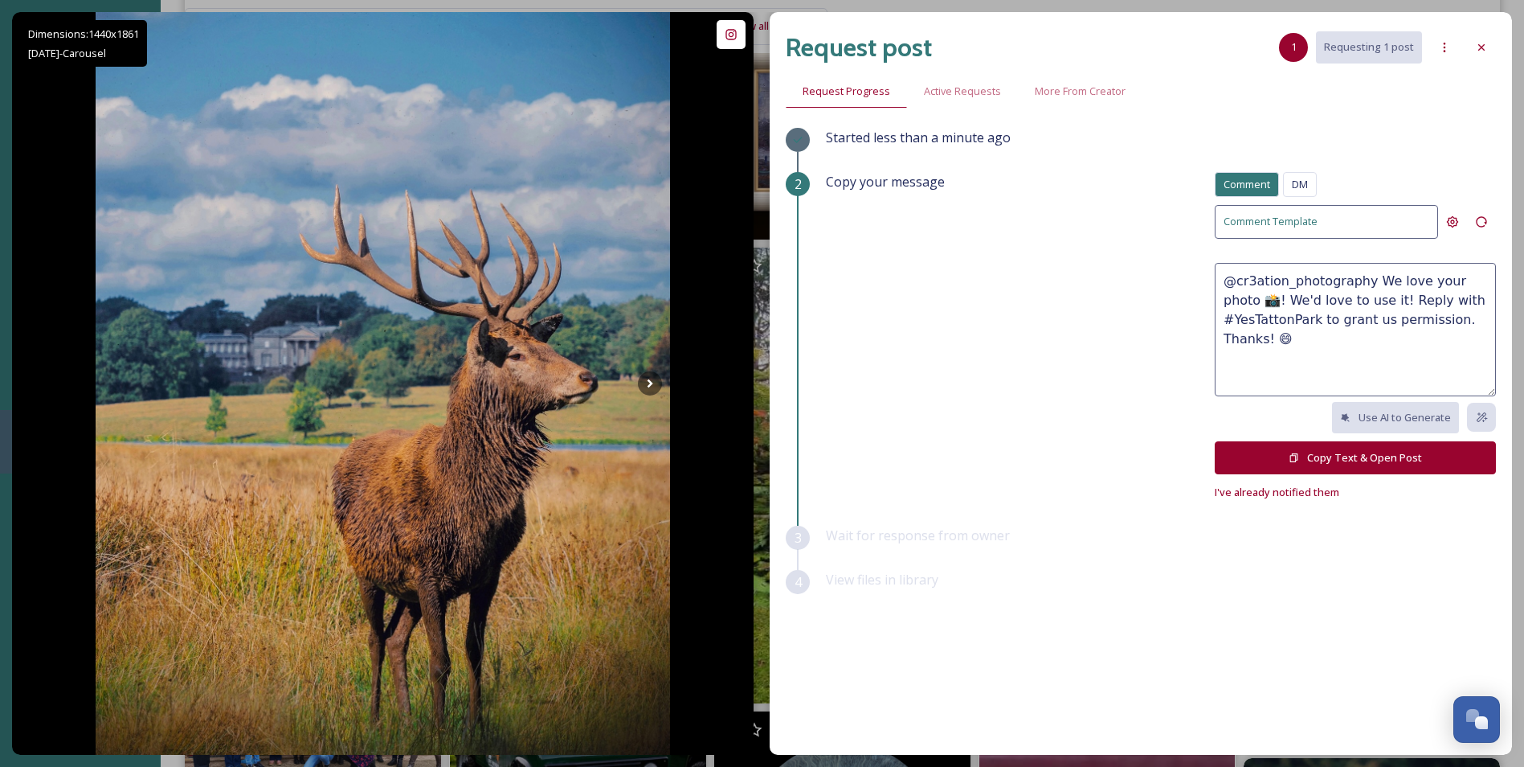
click at [1358, 298] on textarea "@cr3ation_photography We love your photo 📸! We'd love to use it! Reply with #Ye…" at bounding box center [1355, 329] width 281 height 133
click at [1477, 284] on textarea "@cr3ation_photography We love your photo 📸! We'd love to use it in our marketin…" at bounding box center [1355, 329] width 281 height 133
click at [1347, 303] on textarea "@cr3ation_photography We love your photos 📸! We'd love to use it in our marketi…" at bounding box center [1355, 329] width 281 height 133
type textarea "@cr3ation_photography We love your photos 📸! We'd love to use them in our marke…"
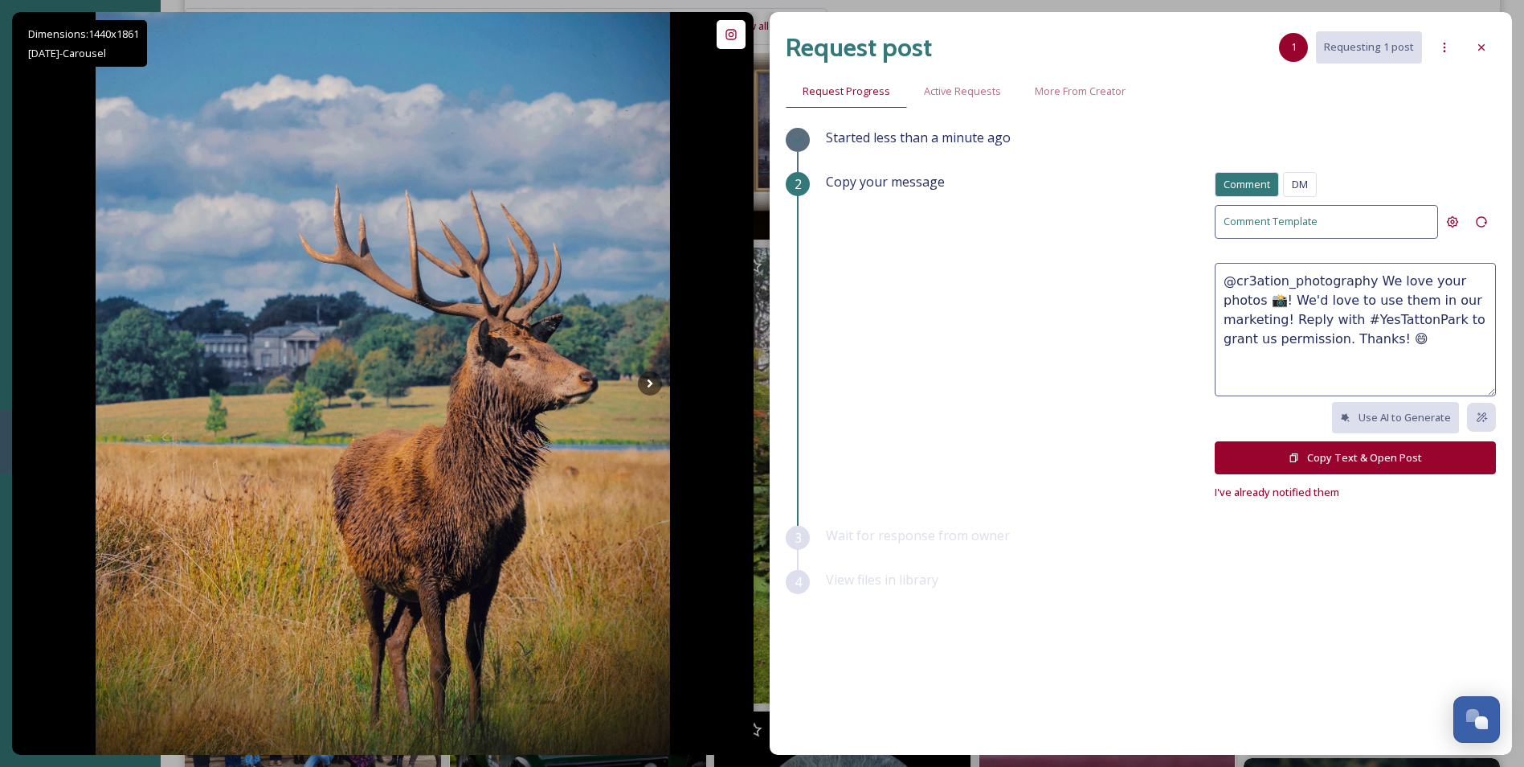
click at [1345, 453] on button "Copy Text & Open Post" at bounding box center [1355, 457] width 281 height 33
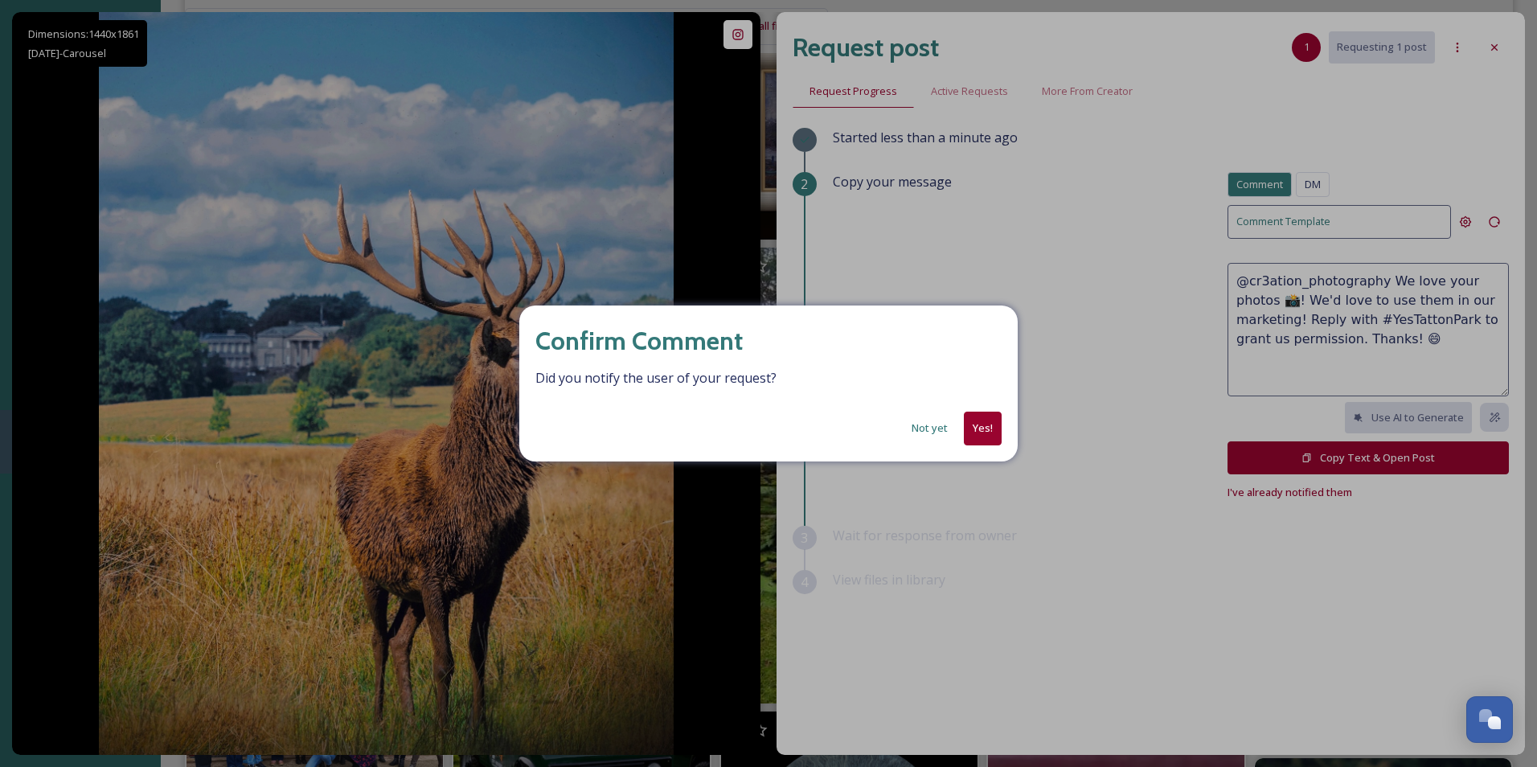
click at [973, 424] on button "Yes!" at bounding box center [983, 427] width 38 height 33
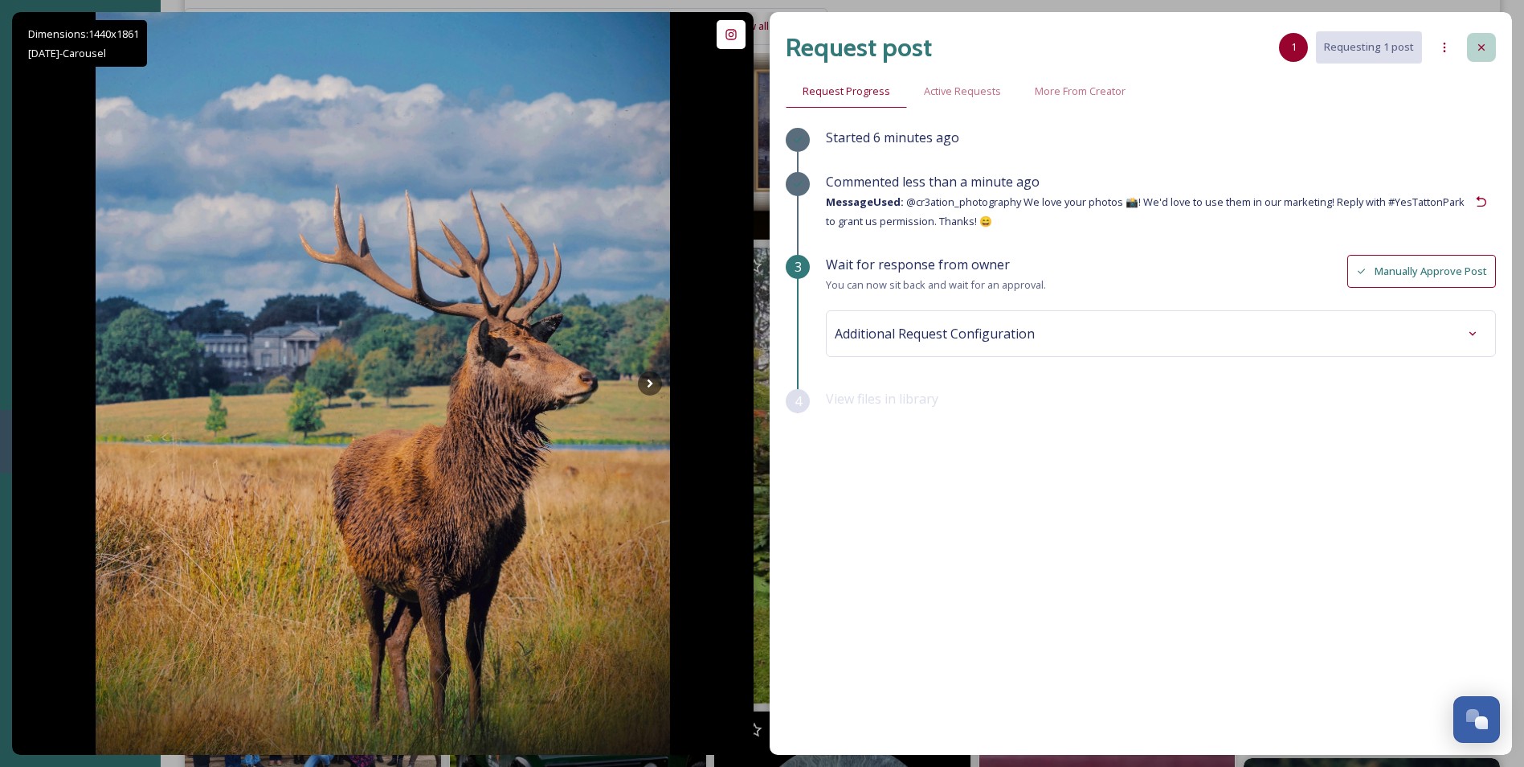
click at [1476, 53] on icon at bounding box center [1481, 47] width 13 height 13
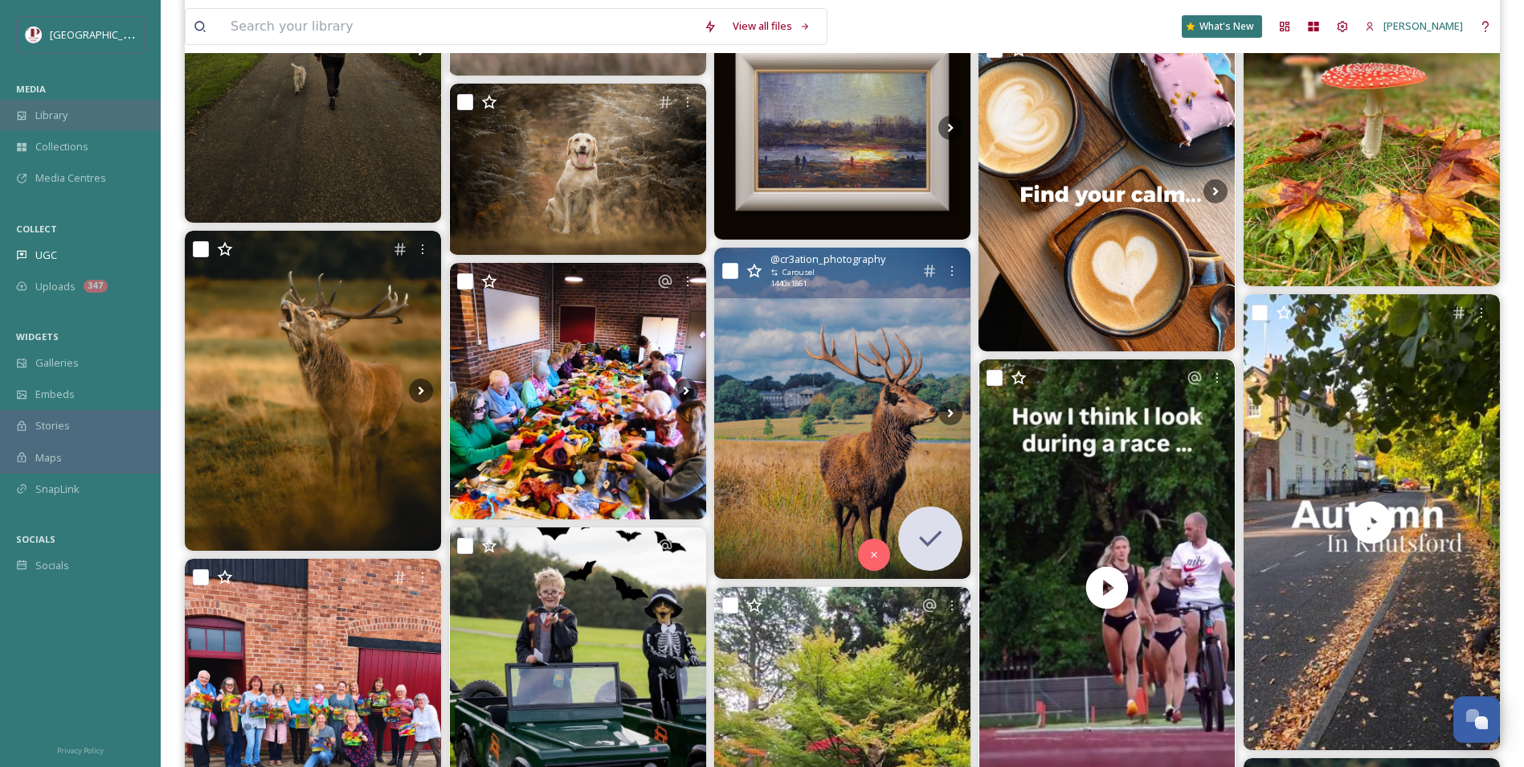
click at [50, 102] on div "Library" at bounding box center [80, 115] width 161 height 31
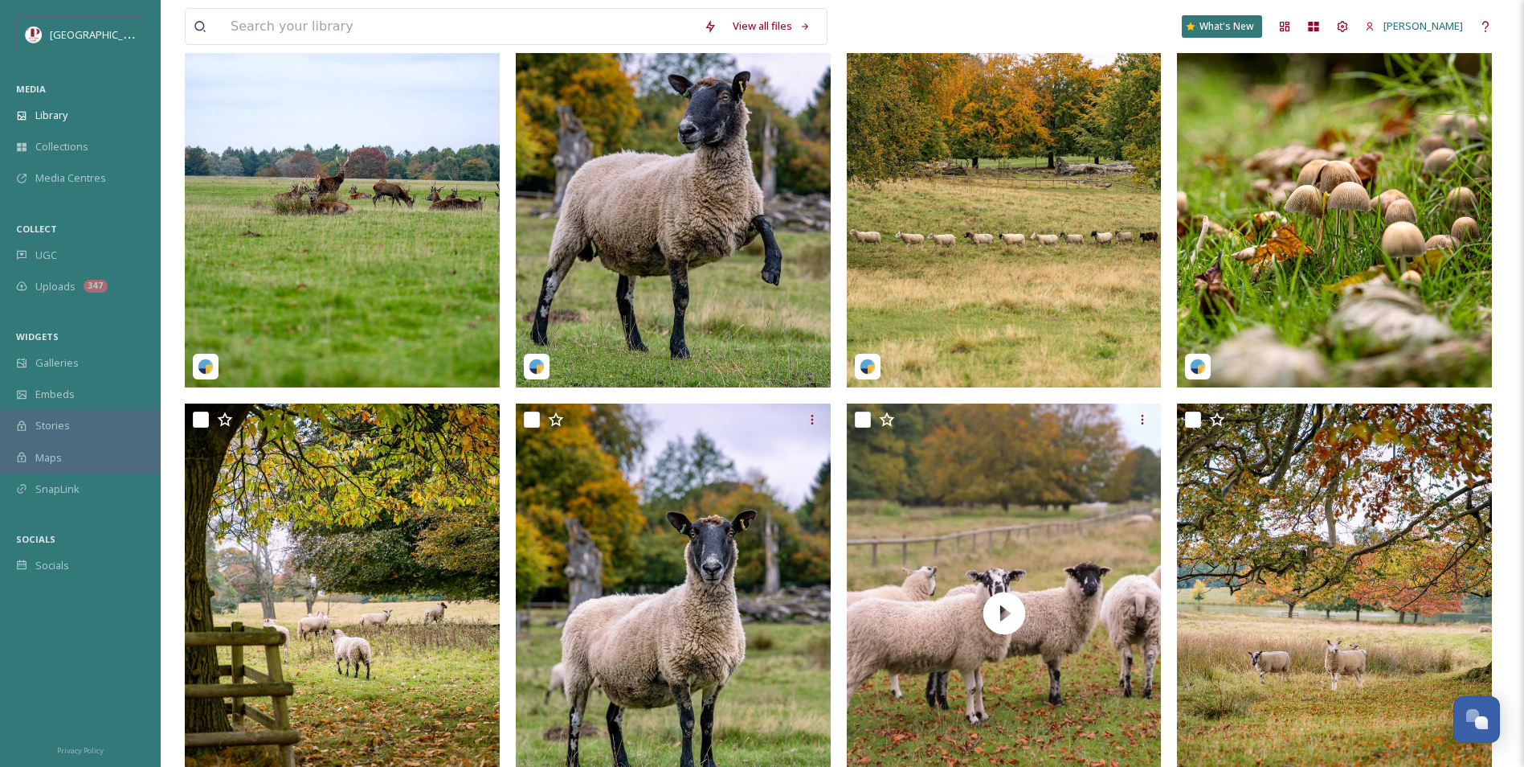
scroll to position [643, 0]
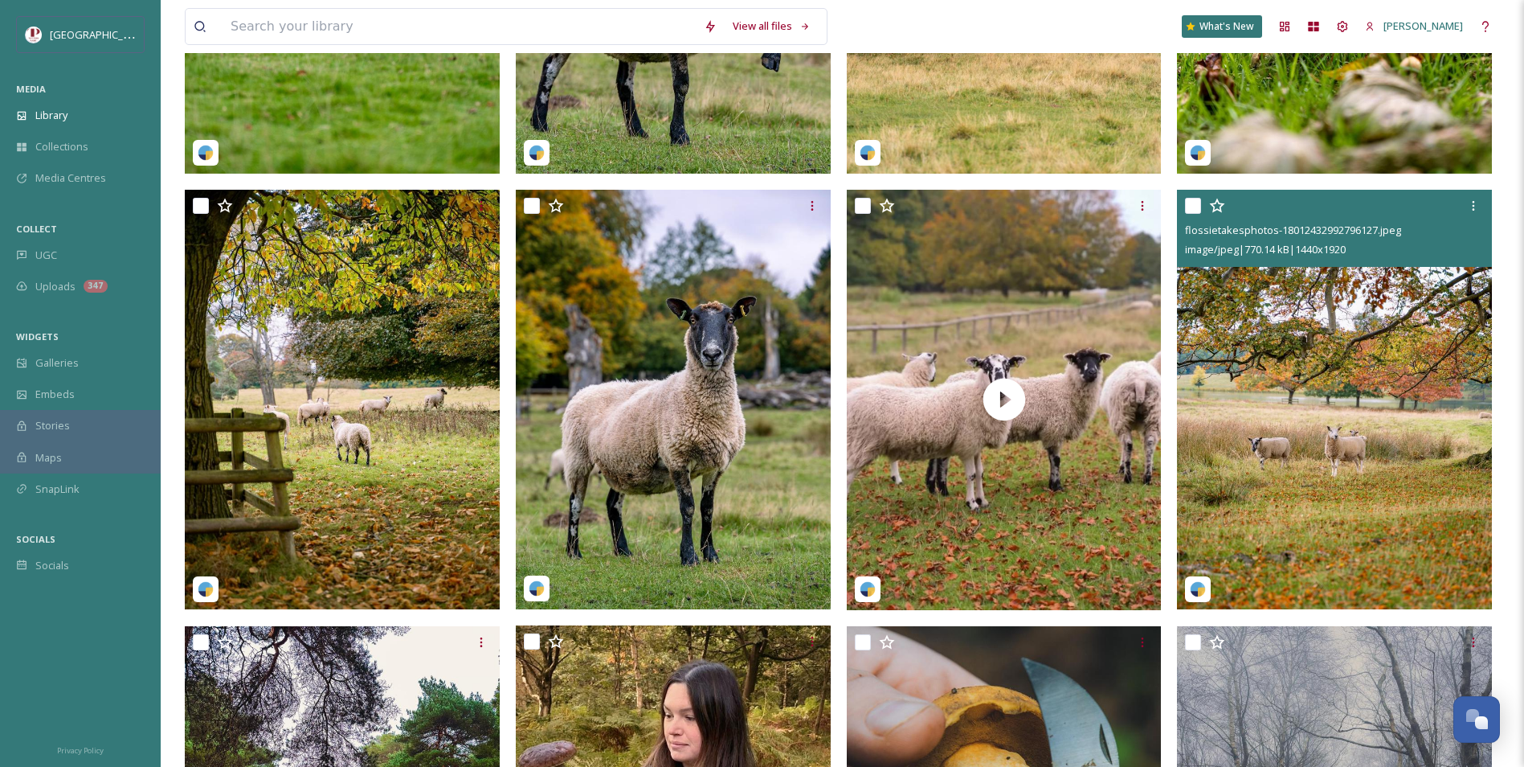
click at [1417, 506] on img at bounding box center [1334, 399] width 315 height 419
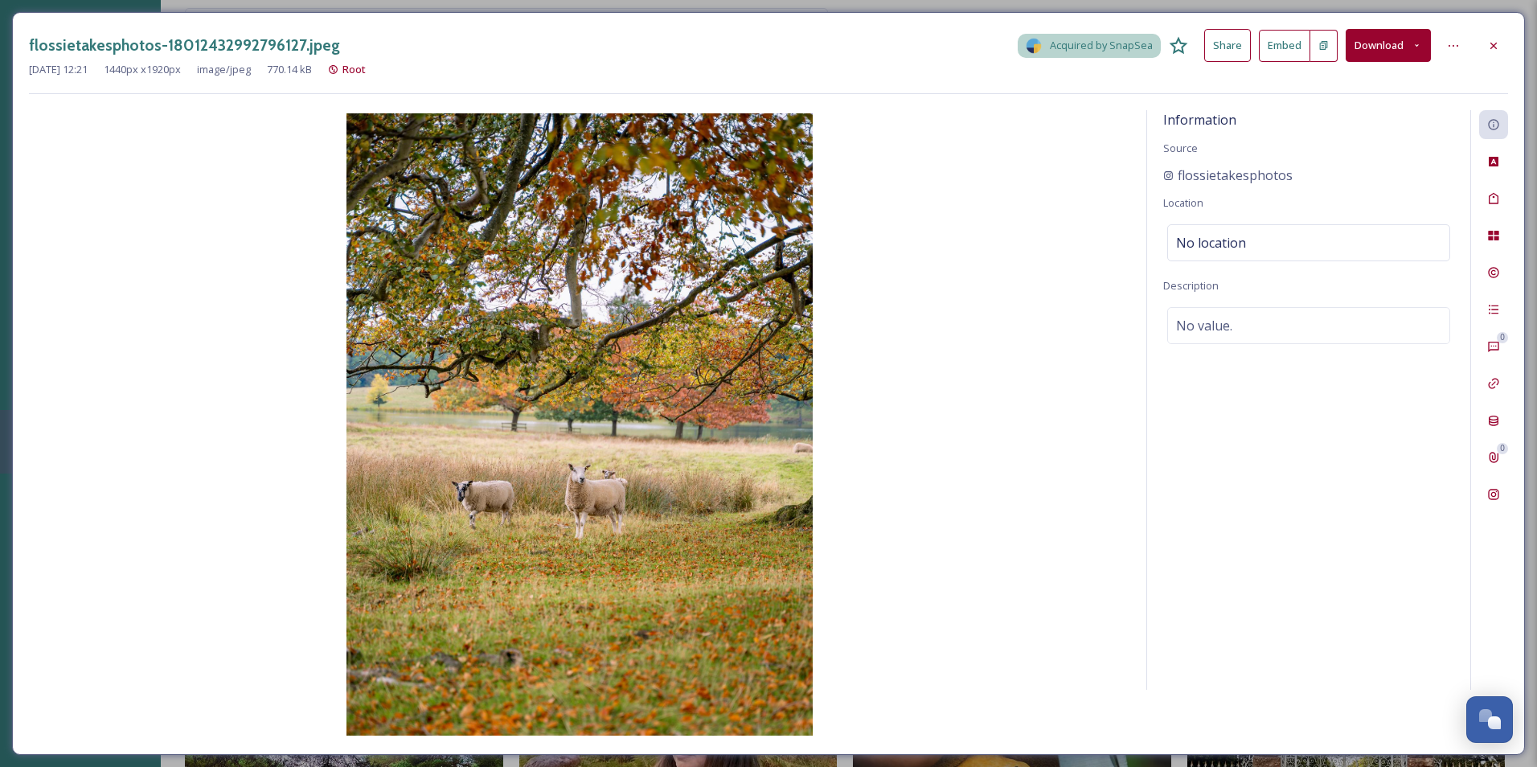
click at [1384, 43] on button "Download" at bounding box center [1387, 45] width 85 height 33
click at [1343, 82] on span "Download Original (1440 x 1920)" at bounding box center [1346, 82] width 152 height 15
click at [1493, 47] on icon at bounding box center [1493, 45] width 13 height 13
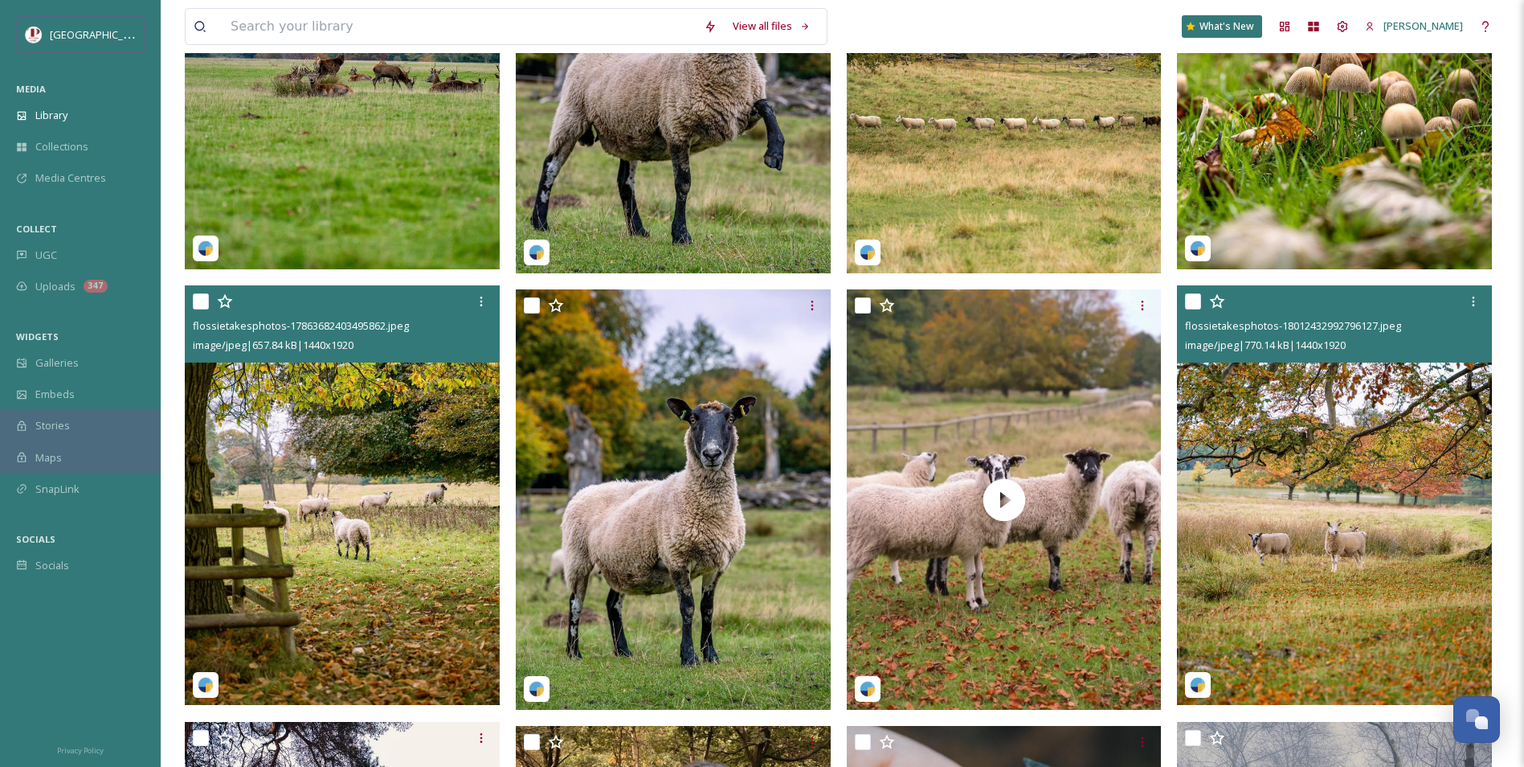
scroll to position [563, 0]
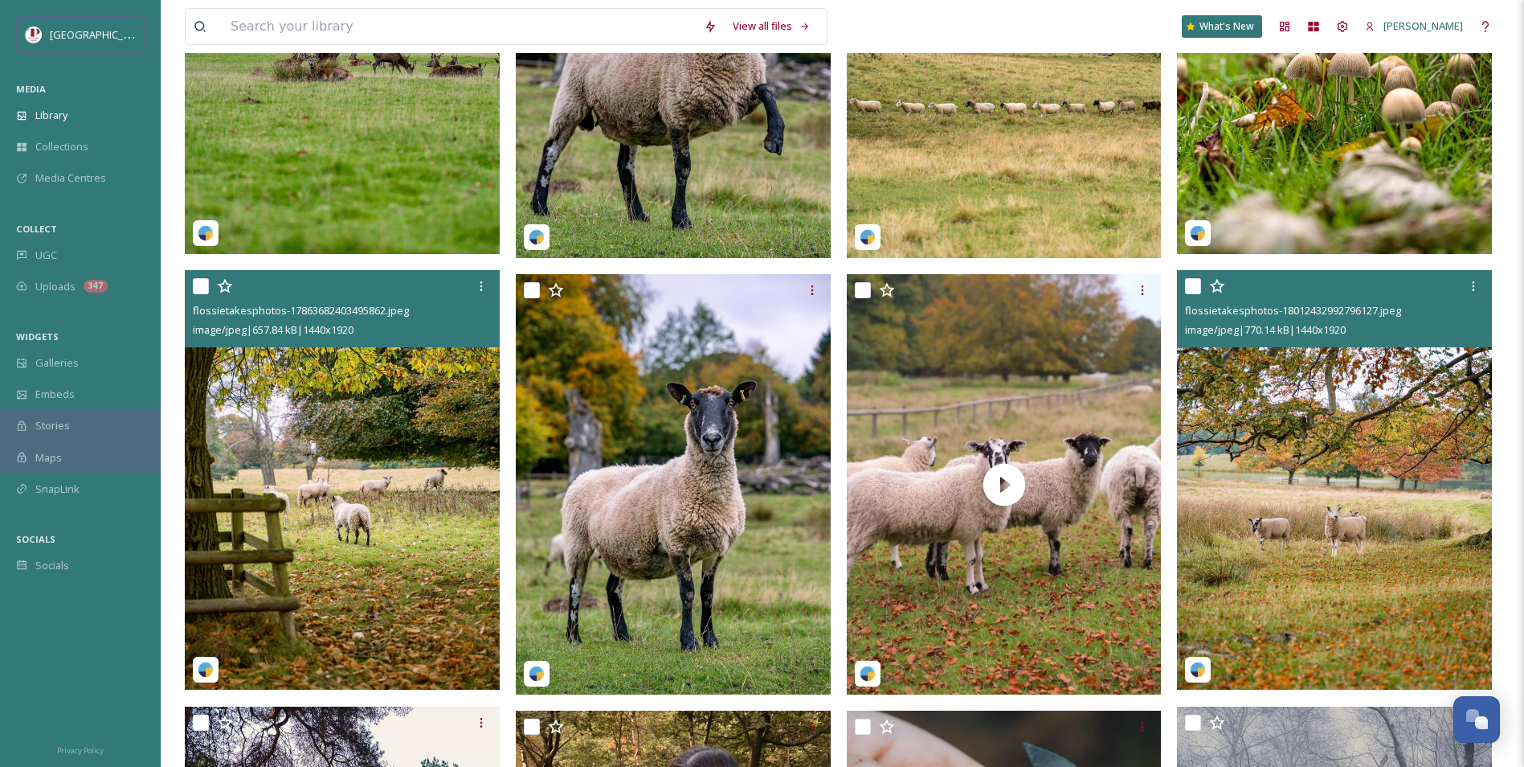
click at [407, 553] on img at bounding box center [342, 479] width 315 height 419
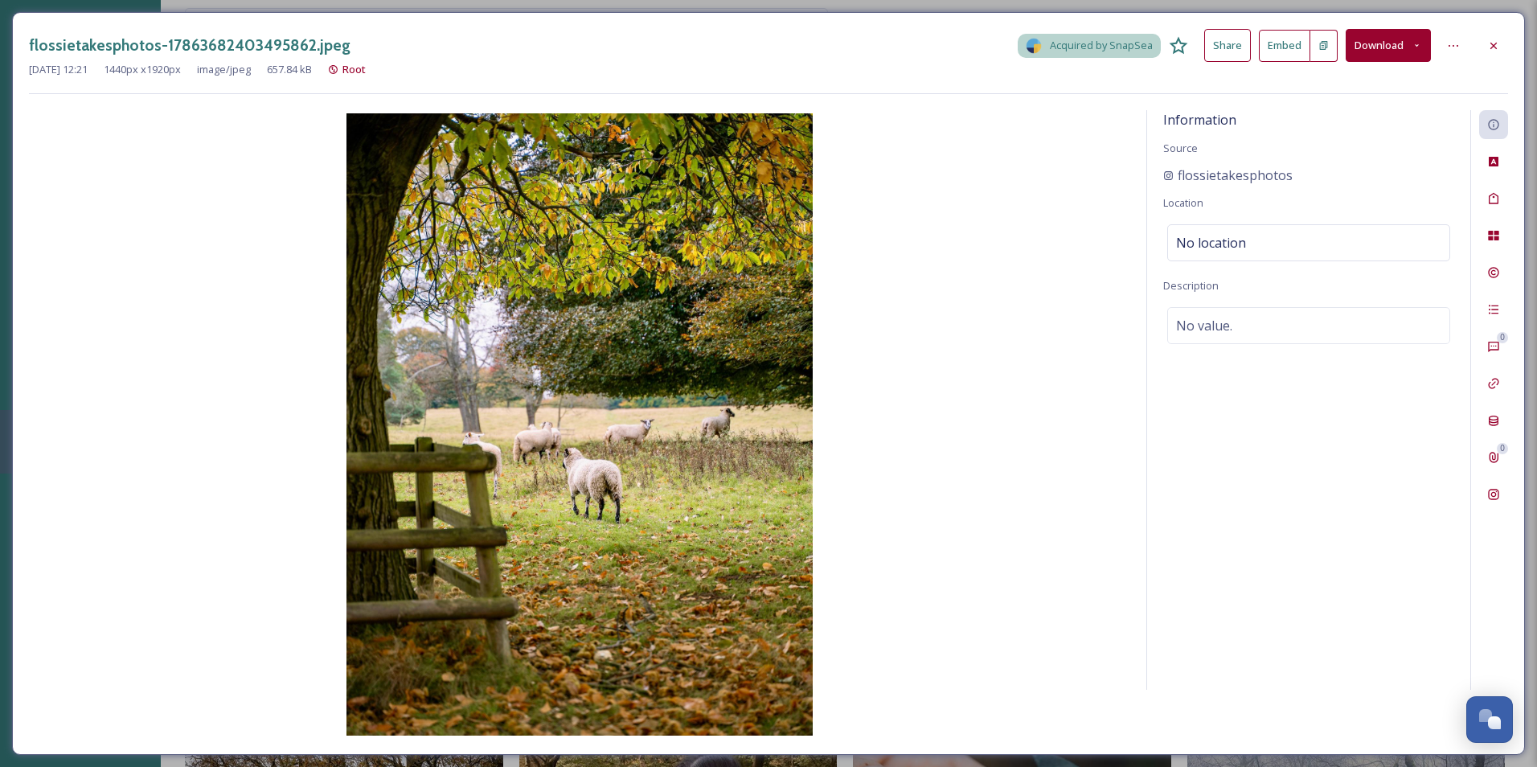
click at [1399, 48] on button "Download" at bounding box center [1387, 45] width 85 height 33
click at [1369, 84] on span "Download Original (1440 x 1920)" at bounding box center [1346, 82] width 152 height 15
click at [1495, 36] on div at bounding box center [1493, 45] width 29 height 29
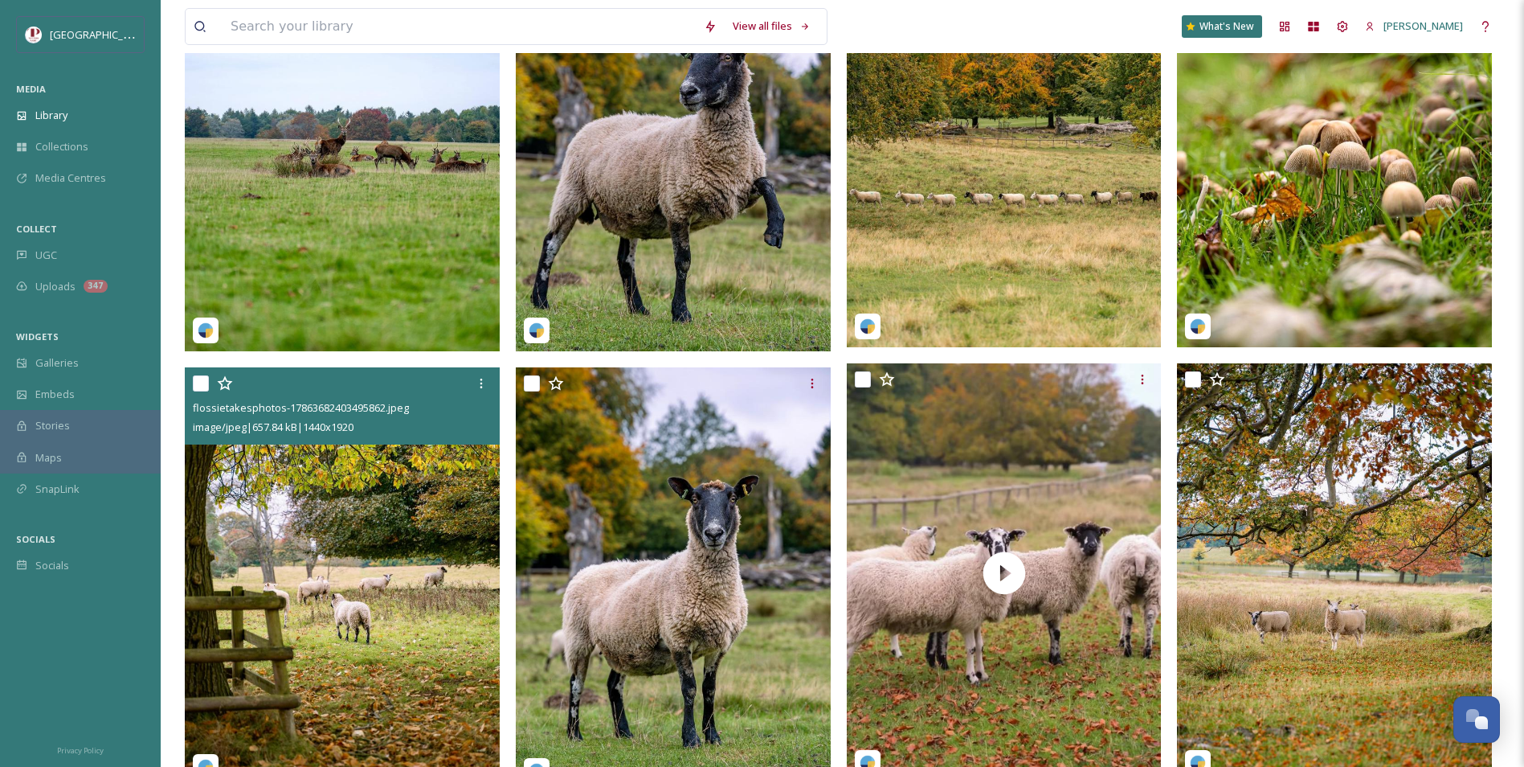
scroll to position [241, 0]
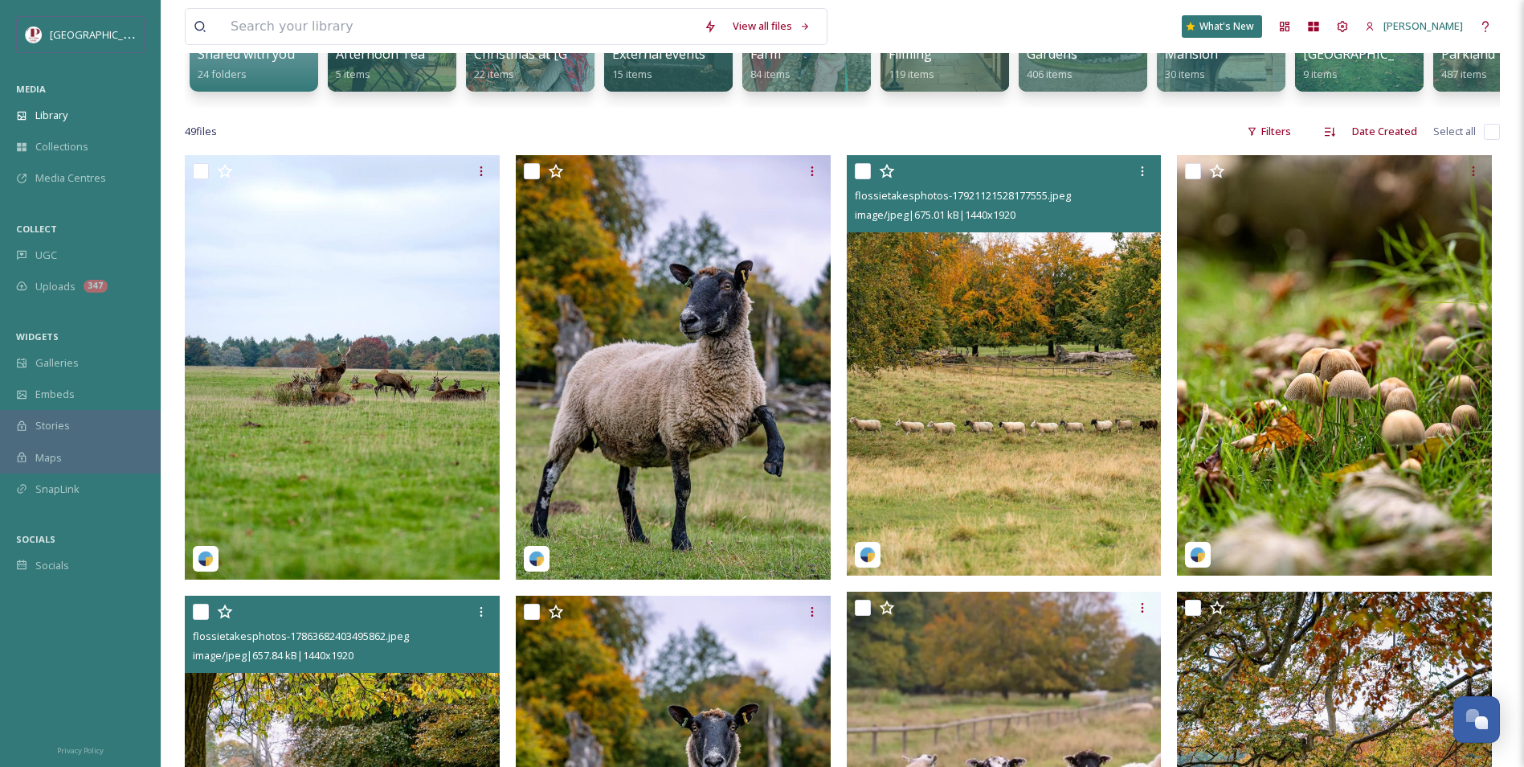
click at [1115, 329] on img at bounding box center [1004, 364] width 315 height 419
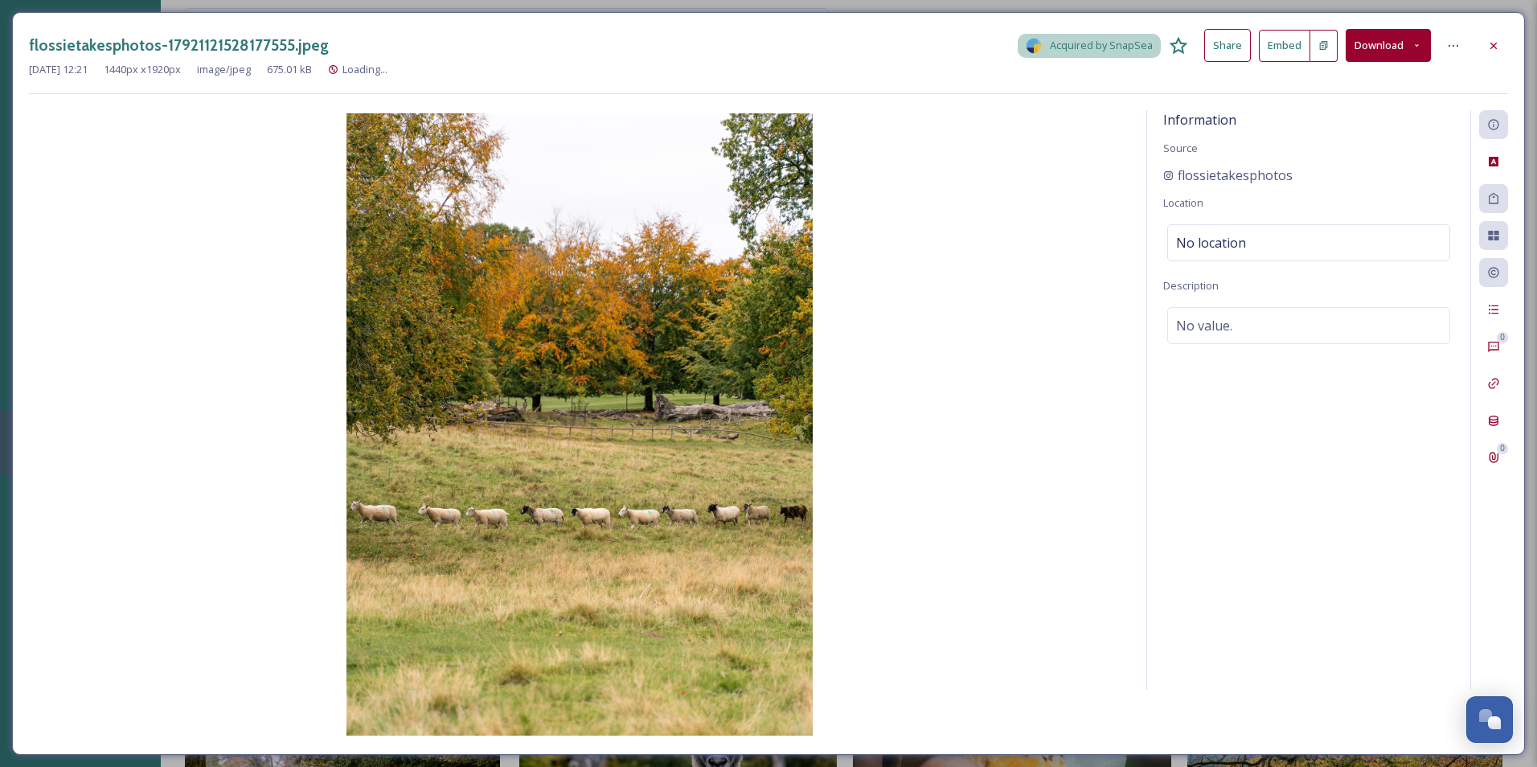
click at [1420, 49] on icon at bounding box center [1416, 45] width 10 height 10
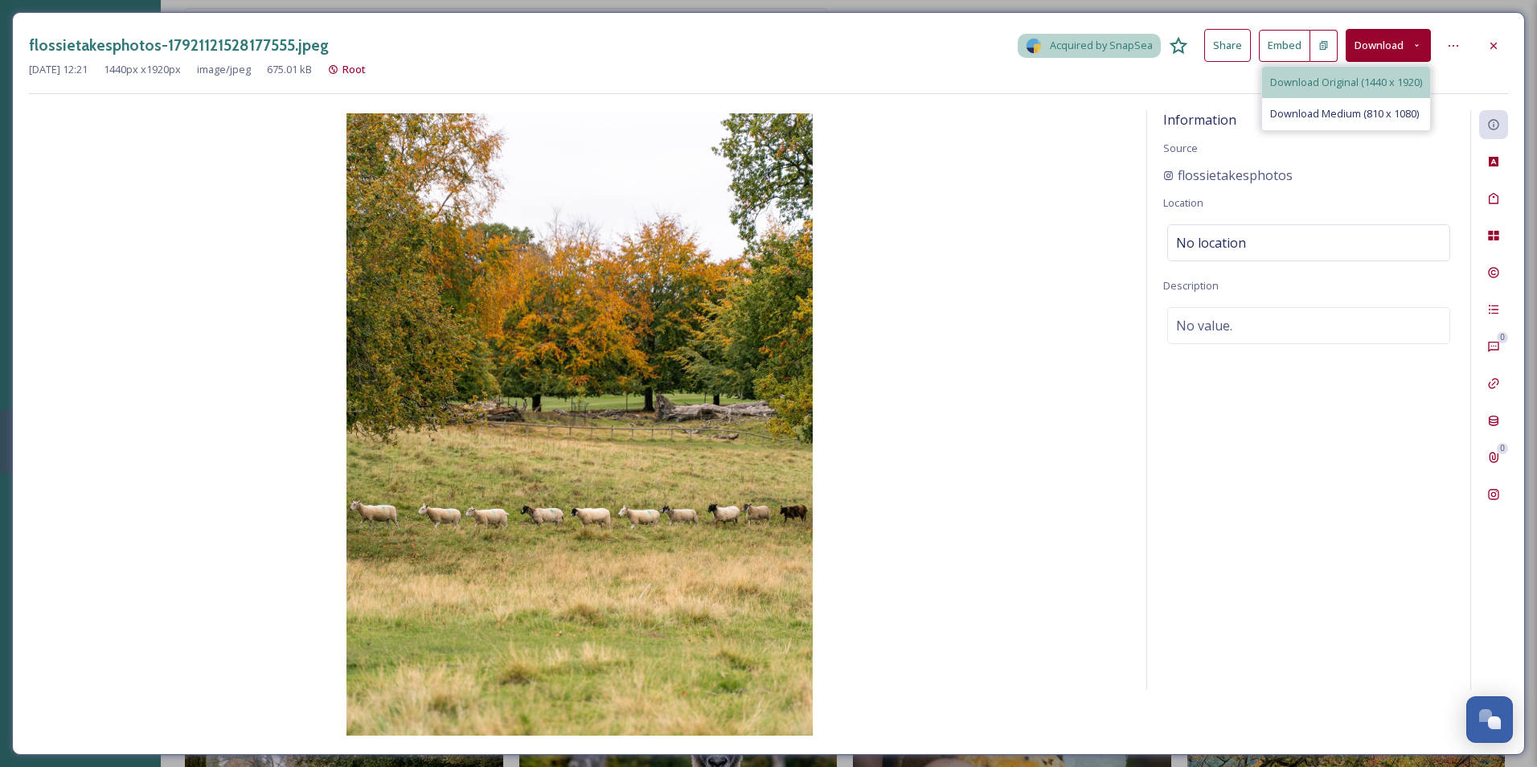
click at [1393, 92] on div "Download Original (1440 x 1920)" at bounding box center [1346, 82] width 168 height 31
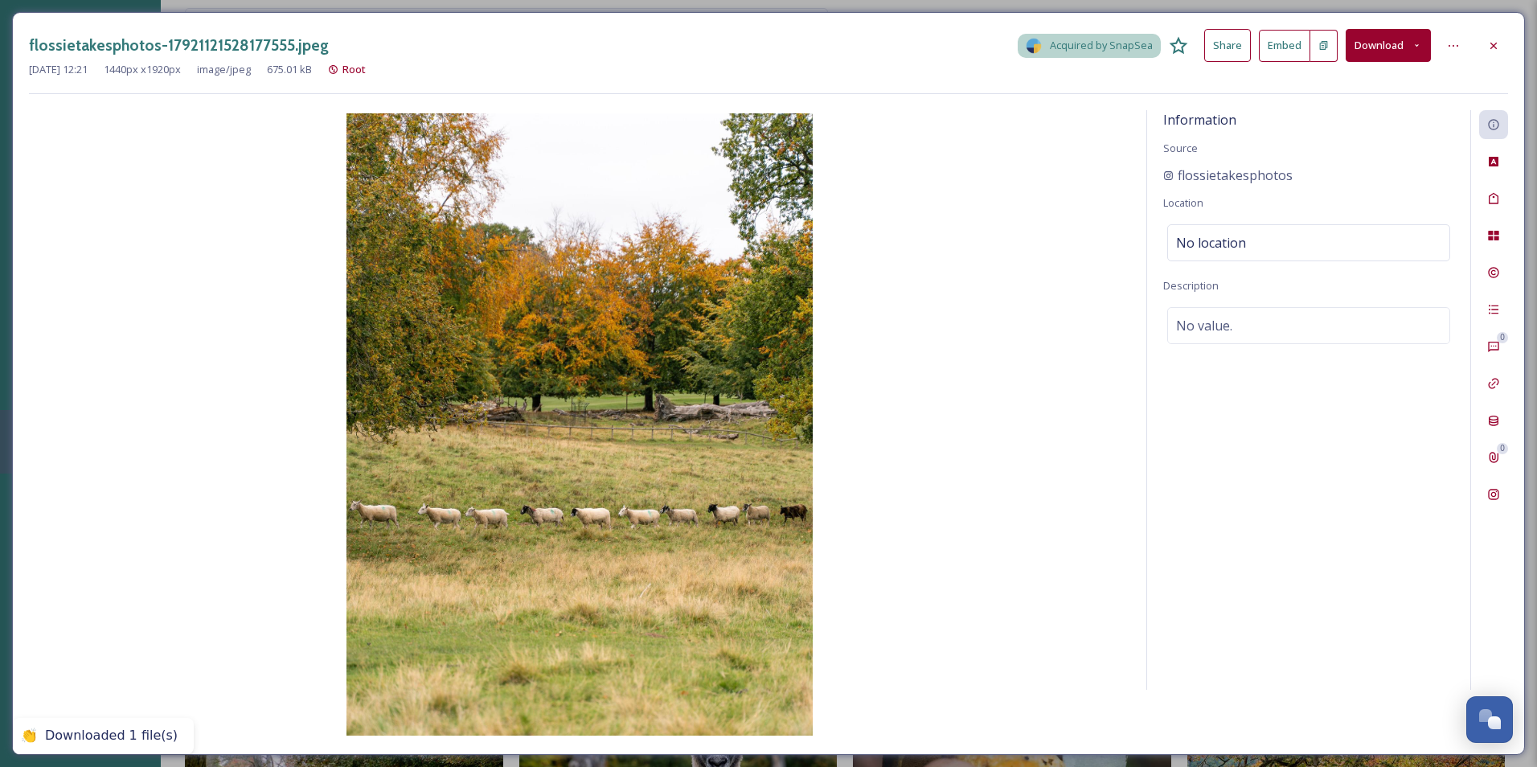
click at [1500, 47] on div at bounding box center [1493, 45] width 29 height 29
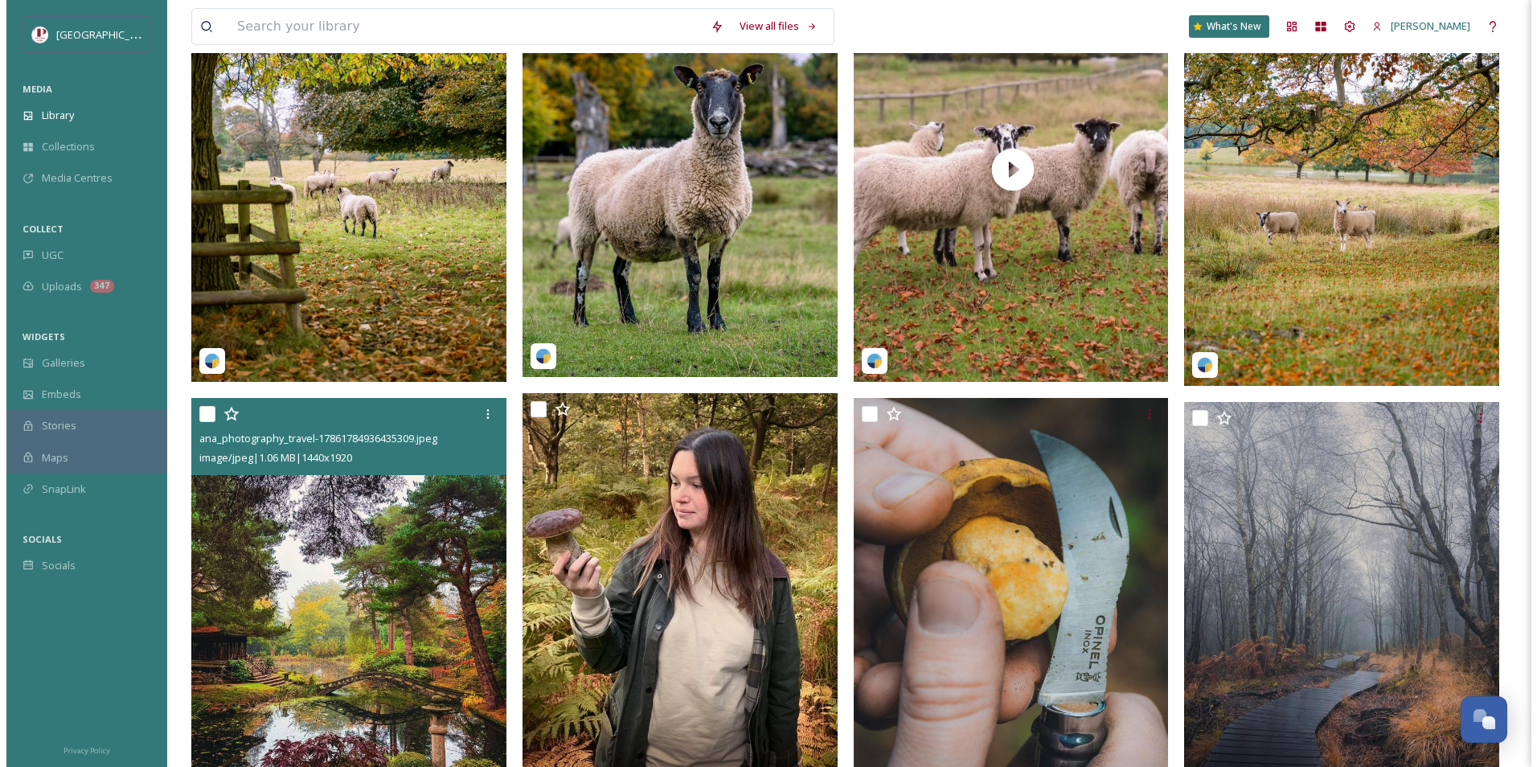
scroll to position [643, 0]
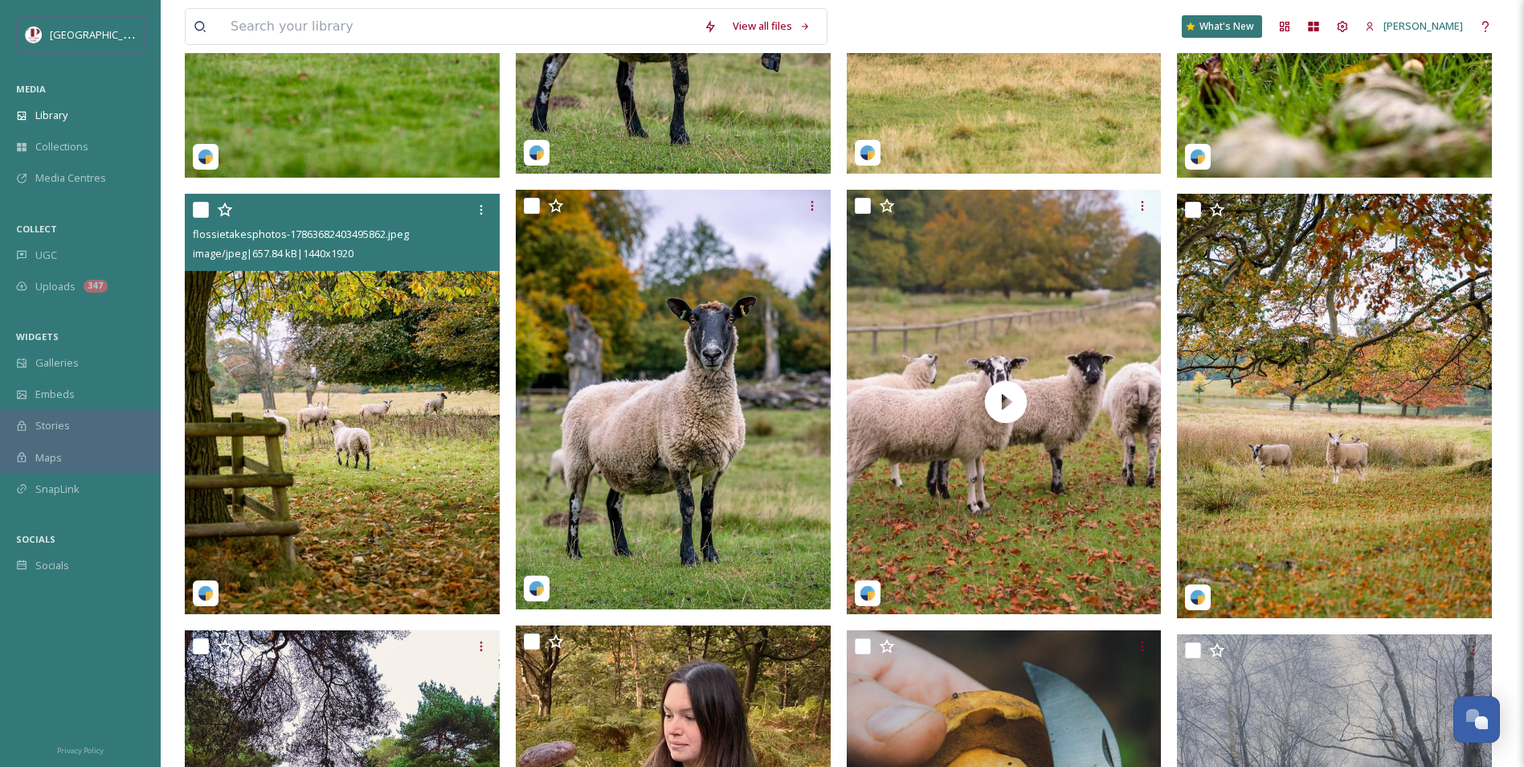
click at [352, 374] on img at bounding box center [342, 403] width 315 height 419
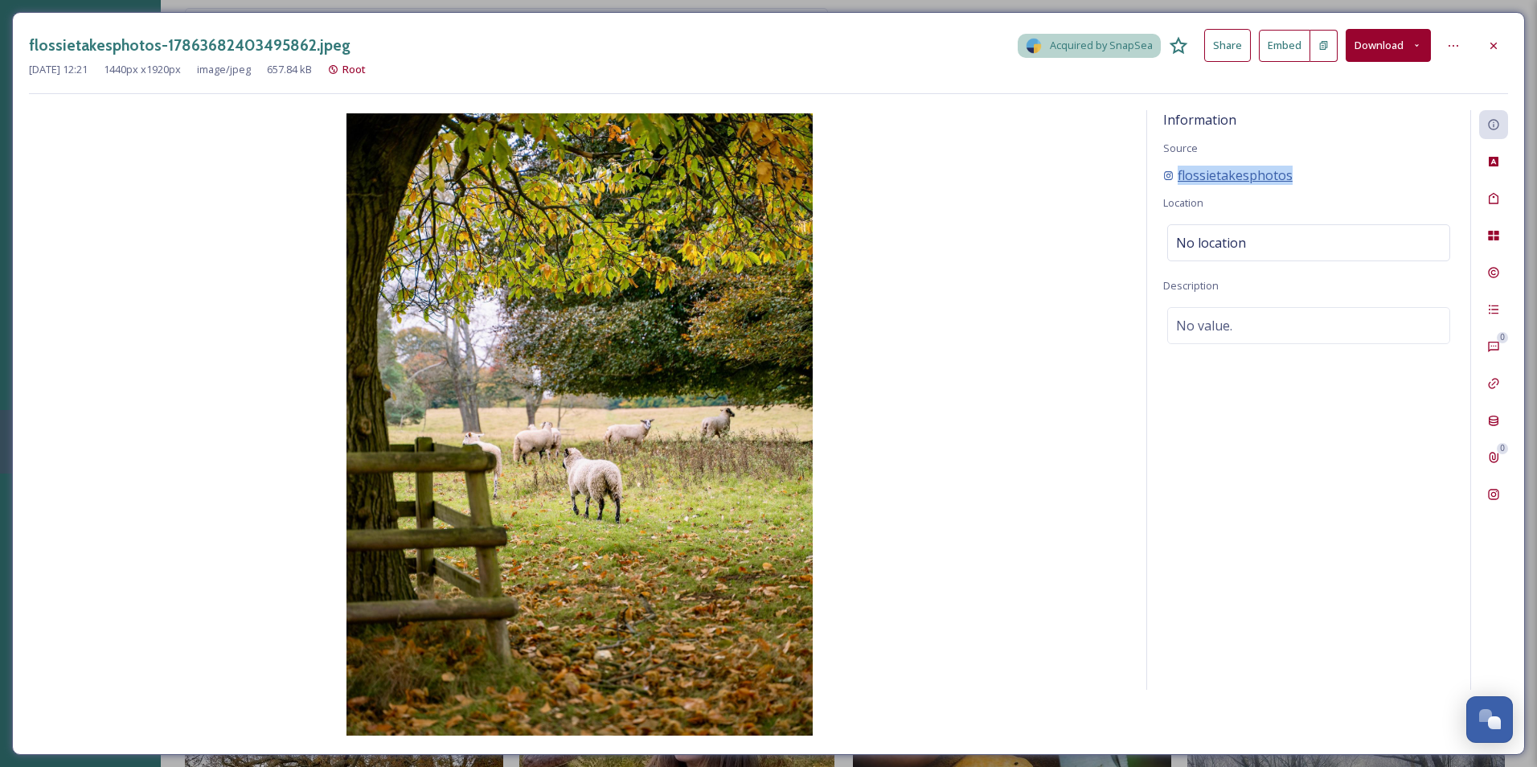
drag, startPoint x: 1312, startPoint y: 166, endPoint x: 1177, endPoint y: 177, distance: 134.6
click at [1177, 177] on div "flossietakesphotos" at bounding box center [1308, 175] width 291 height 19
copy span "flossietakesphotos"
